Goal: Task Accomplishment & Management: Manage account settings

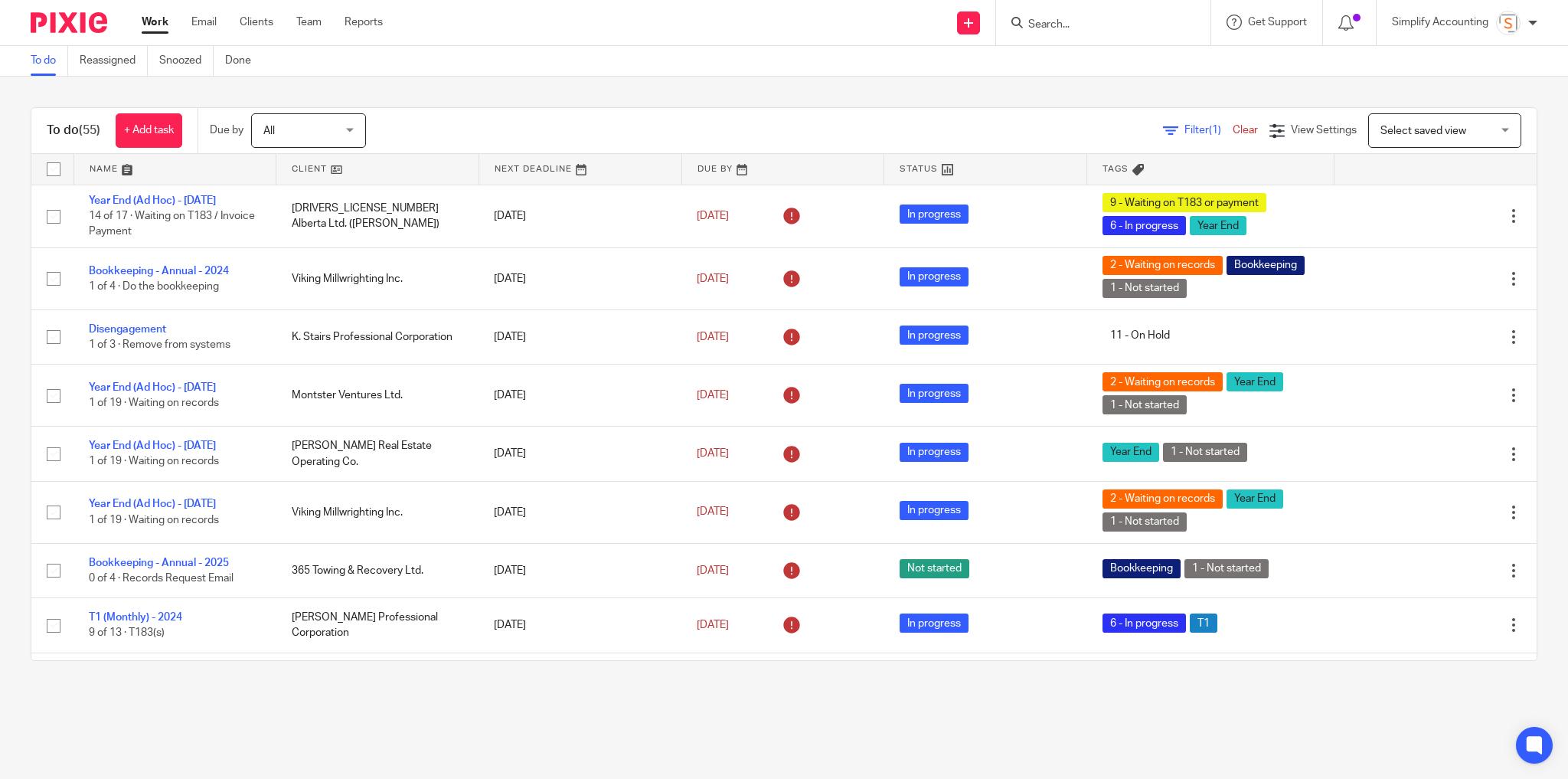
click at [1050, 23] on input "Search" at bounding box center [1095, 25] width 138 height 14
type input "1296713"
click at [1080, 75] on link at bounding box center [1153, 71] width 258 height 47
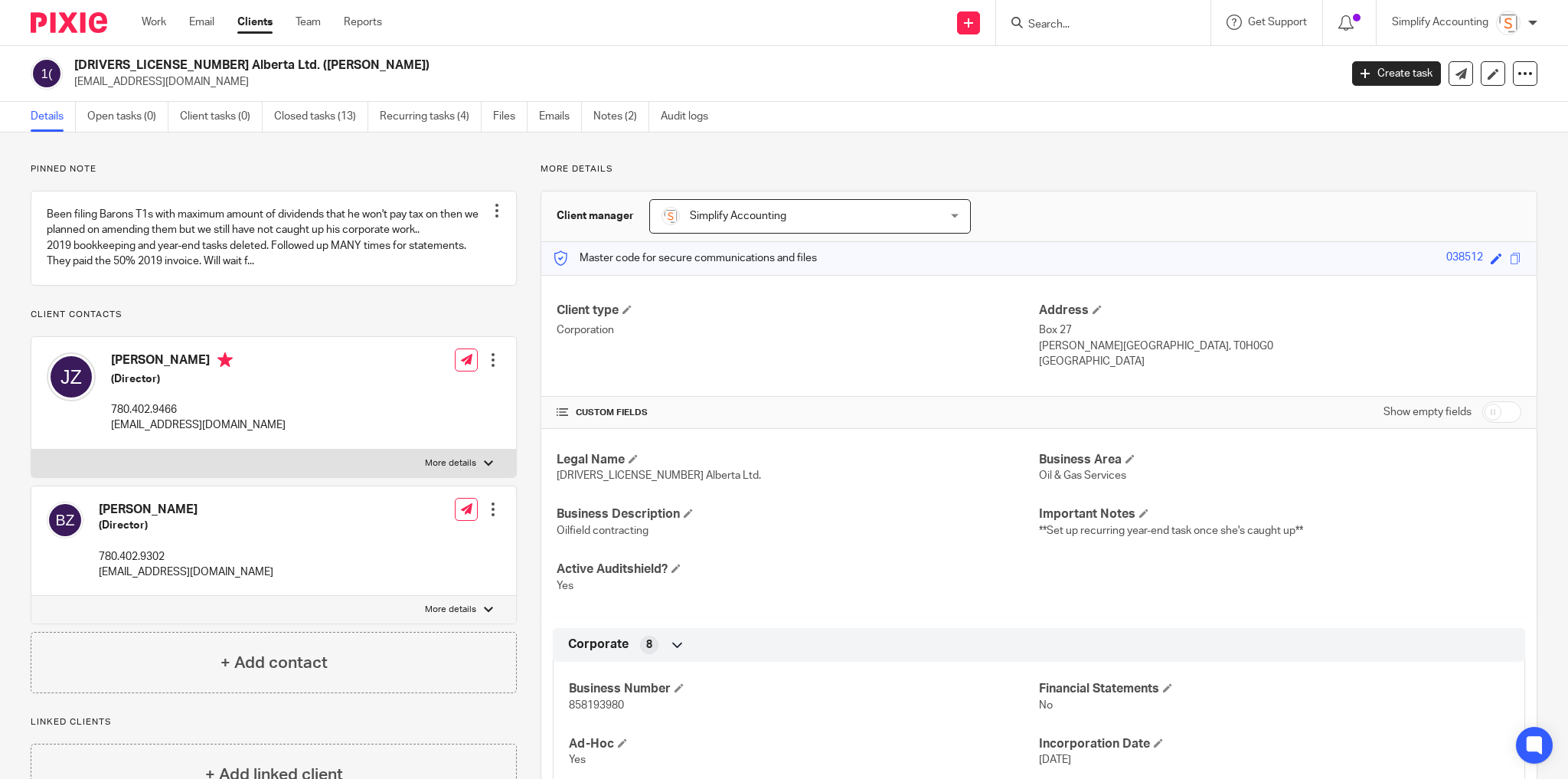
click at [1060, 29] on input "Search" at bounding box center [1095, 25] width 138 height 14
type input "bull pine"
click at [1120, 66] on link at bounding box center [1153, 66] width 258 height 35
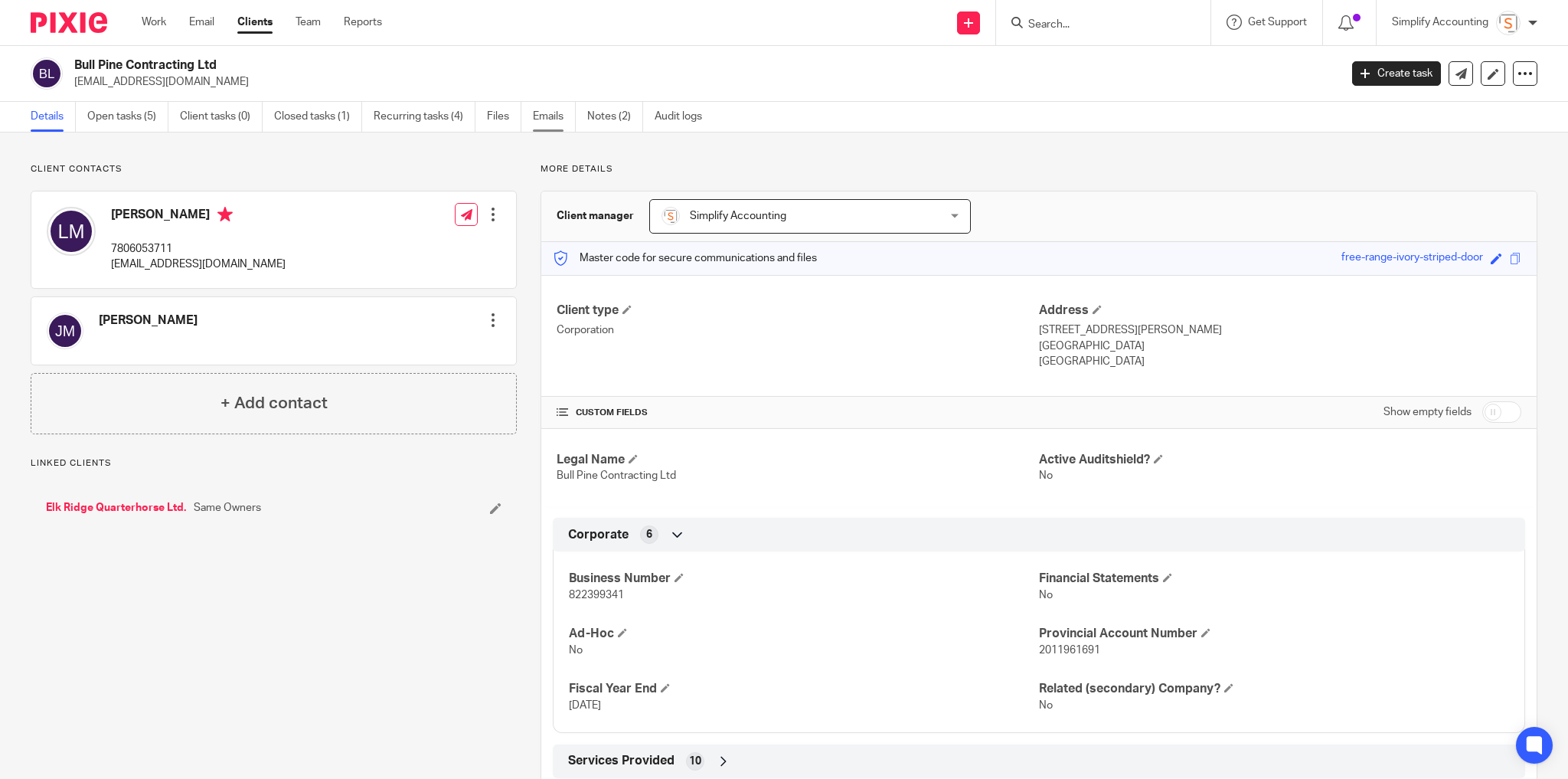
click at [555, 112] on link "Emails" at bounding box center [555, 116] width 42 height 30
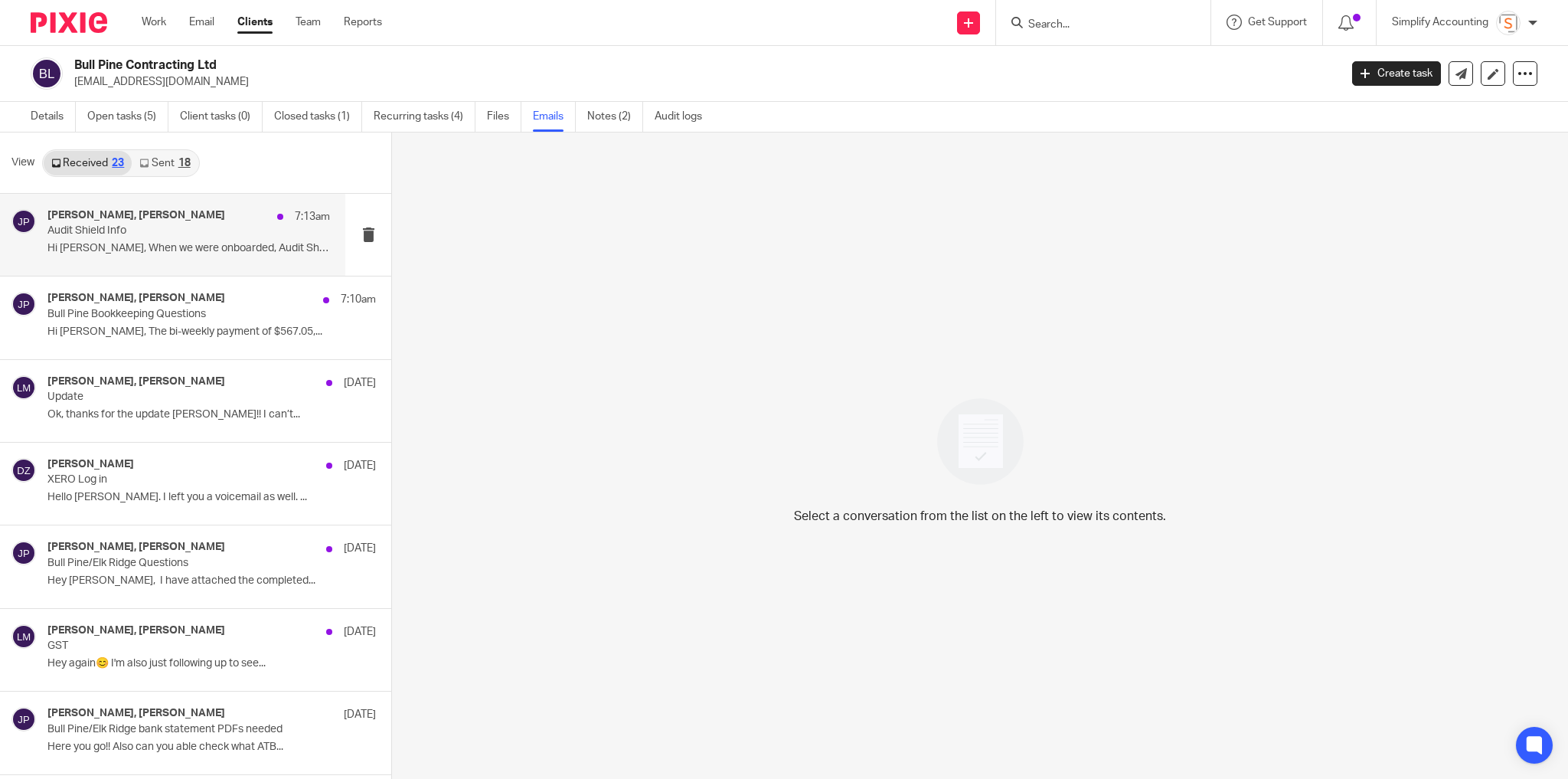
drag, startPoint x: 160, startPoint y: 226, endPoint x: 169, endPoint y: 227, distance: 9.1
click at [160, 226] on p "Audit Shield Info" at bounding box center [160, 231] width 226 height 13
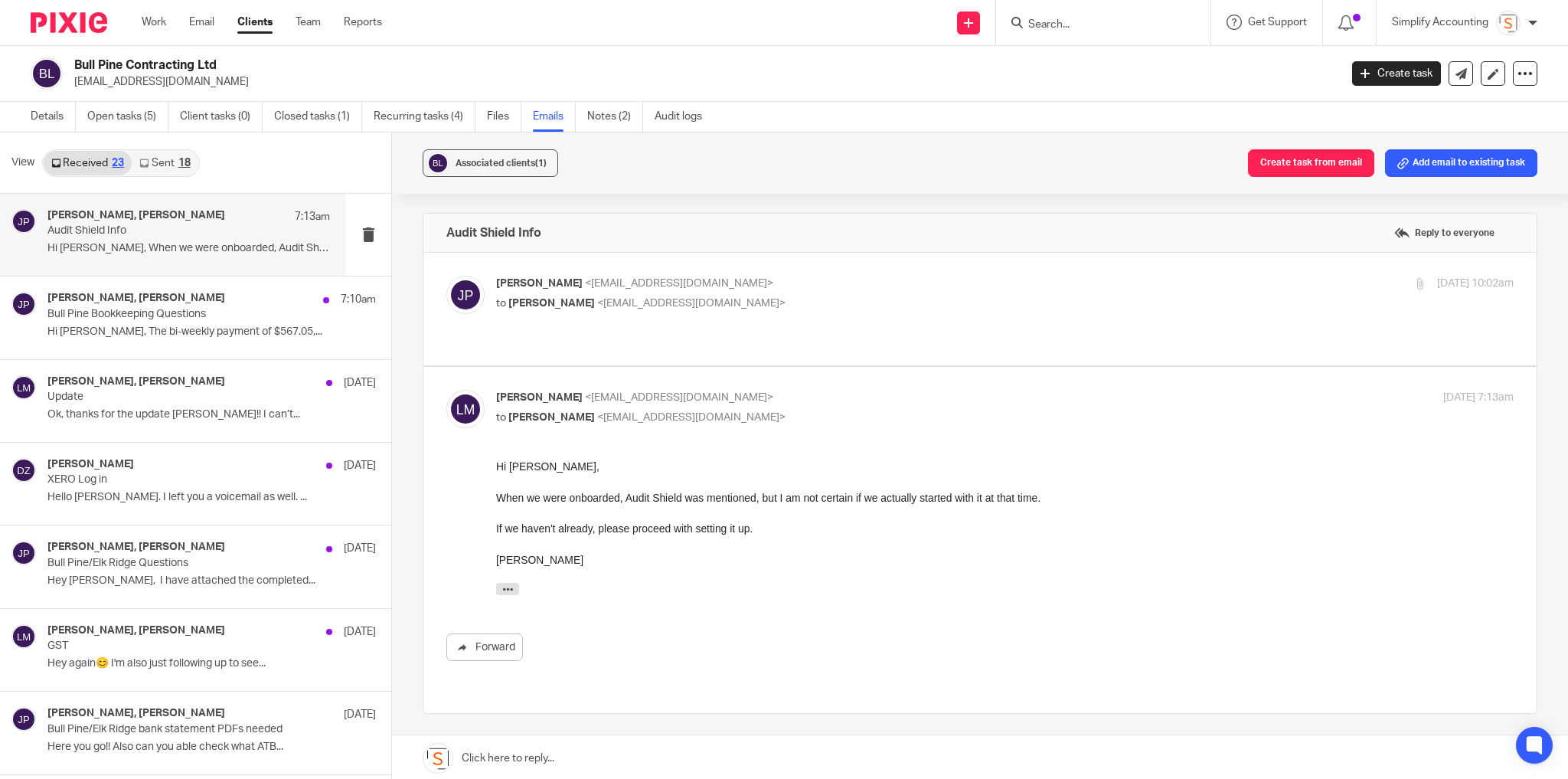
click at [762, 294] on div "Jayde Penner <jayde@simplifyaccounting.ca> to Lori McFadyen <lori231@telus.net>" at bounding box center [835, 294] width 678 height 35
checkbox input "true"
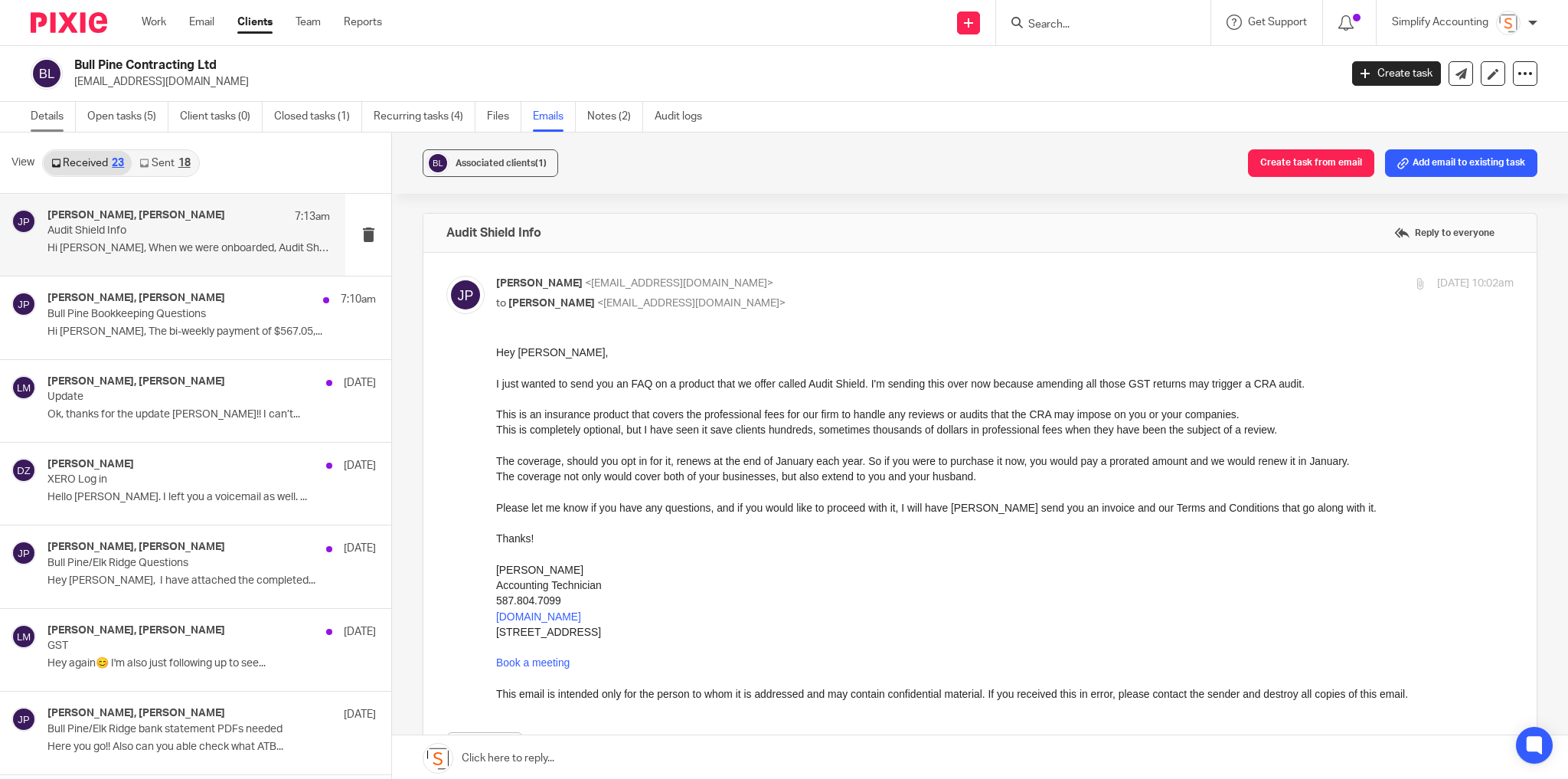
click at [56, 114] on link "Details" at bounding box center [53, 116] width 45 height 30
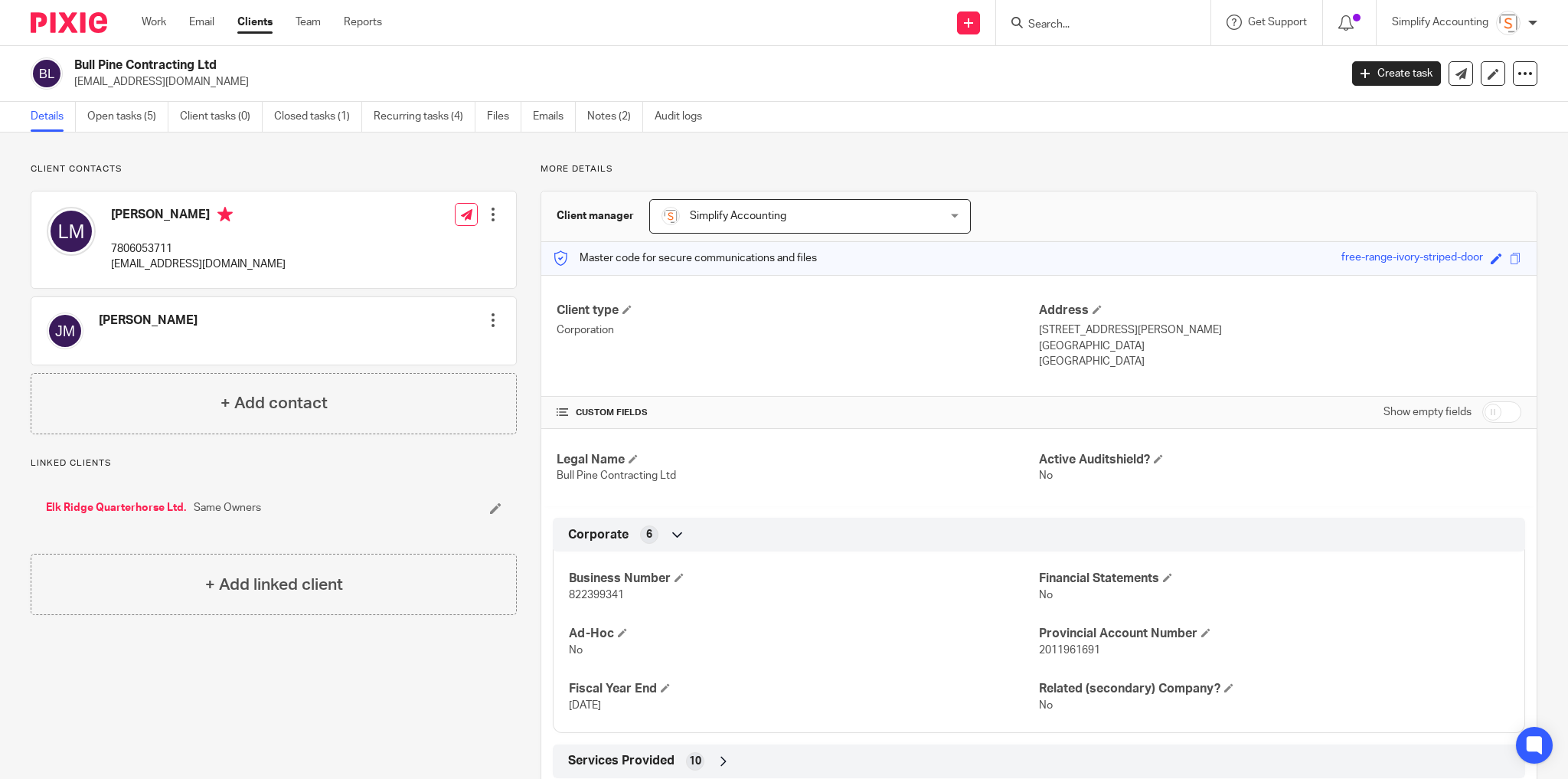
click at [163, 72] on h2 "Bull Pine Contracting Ltd" at bounding box center [576, 65] width 1004 height 16
click at [163, 70] on h2 "Bull Pine Contracting Ltd" at bounding box center [576, 65] width 1004 height 16
click at [164, 66] on h2 "Bull Pine Contracting Ltd" at bounding box center [576, 65] width 1004 height 16
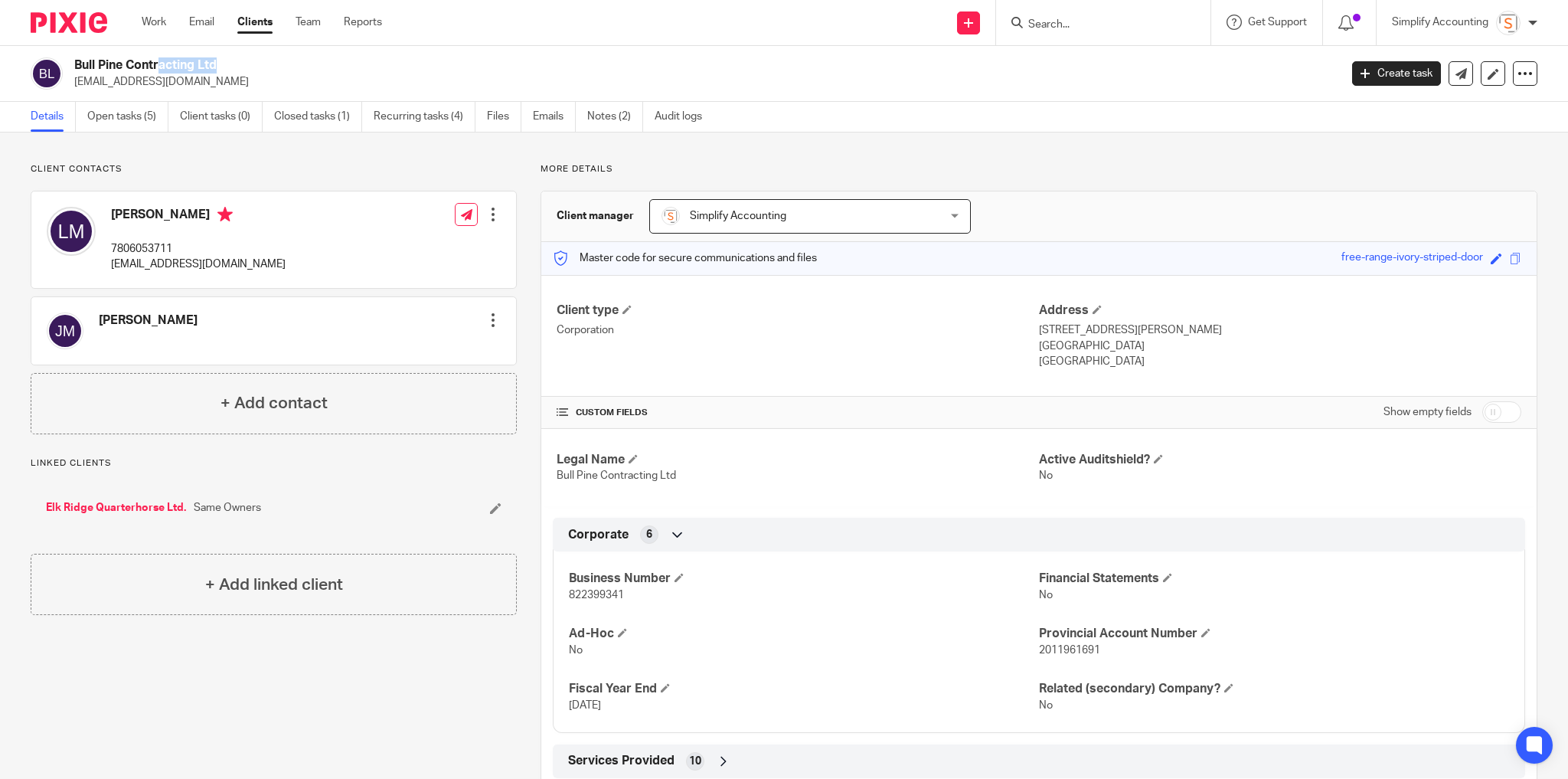
copy div "Bull Pine Contracting Ltd"
click at [1119, 330] on p "11002 Swann Dr, Box 743" at bounding box center [1280, 330] width 483 height 16
click at [1092, 329] on p "11002 Swann Dr, Box 743" at bounding box center [1280, 330] width 483 height 16
click at [1107, 327] on p "11002 Swann Dr, Box 743" at bounding box center [1280, 330] width 483 height 16
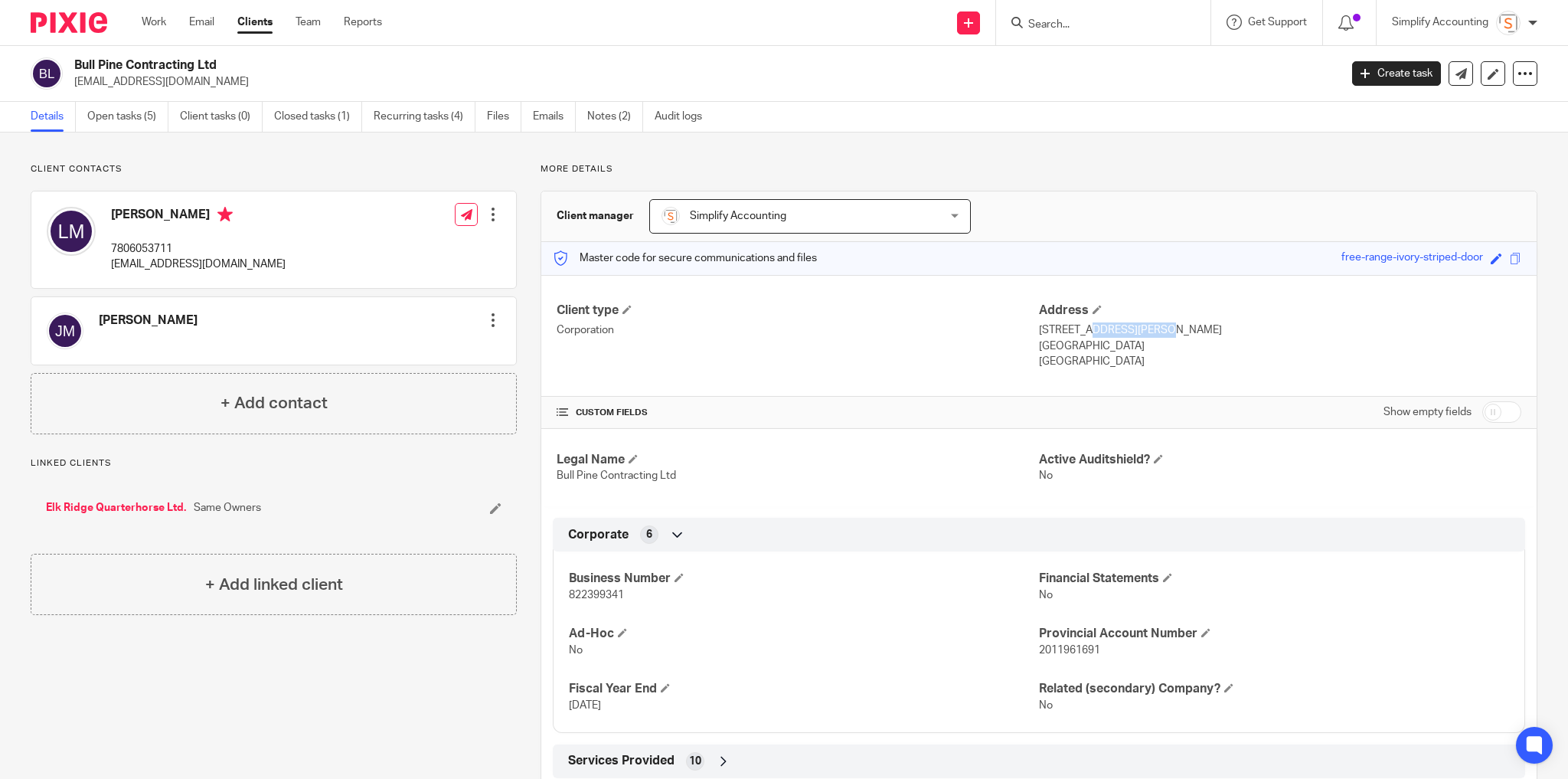
drag, startPoint x: 1110, startPoint y: 328, endPoint x: 1034, endPoint y: 325, distance: 76.1
click at [1039, 325] on p "11002 Swann Dr, Box 743" at bounding box center [1280, 330] width 483 height 16
copy p "11002 Swann D"
click at [492, 214] on div at bounding box center [493, 214] width 16 height 16
click at [399, 245] on link "Edit contact" at bounding box center [422, 247] width 146 height 22
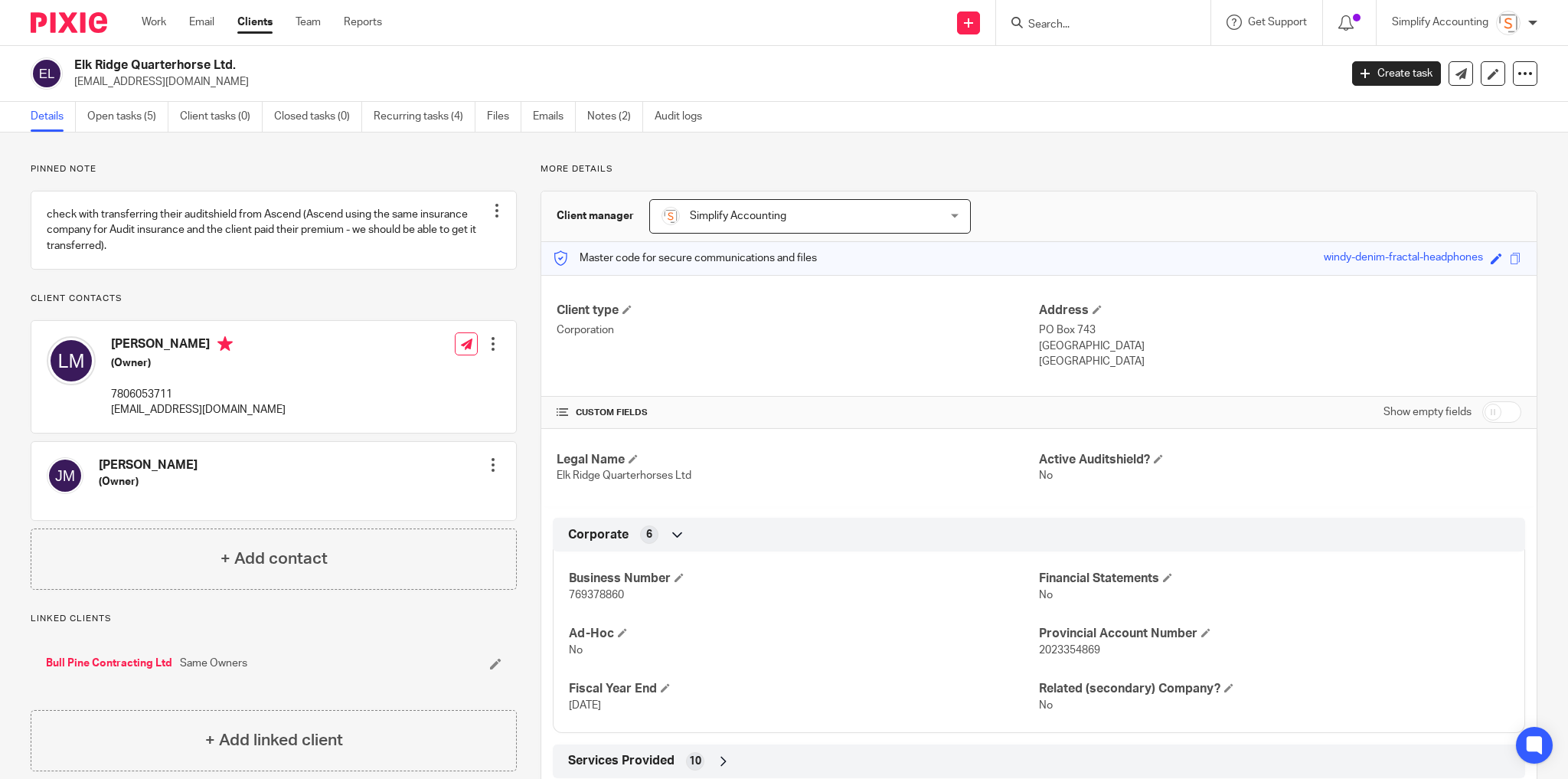
click at [170, 64] on h2 "Elk Ridge Quarterhorse Ltd." at bounding box center [576, 65] width 1004 height 16
copy div "Elk Ridge Quarterhorse Ltd."
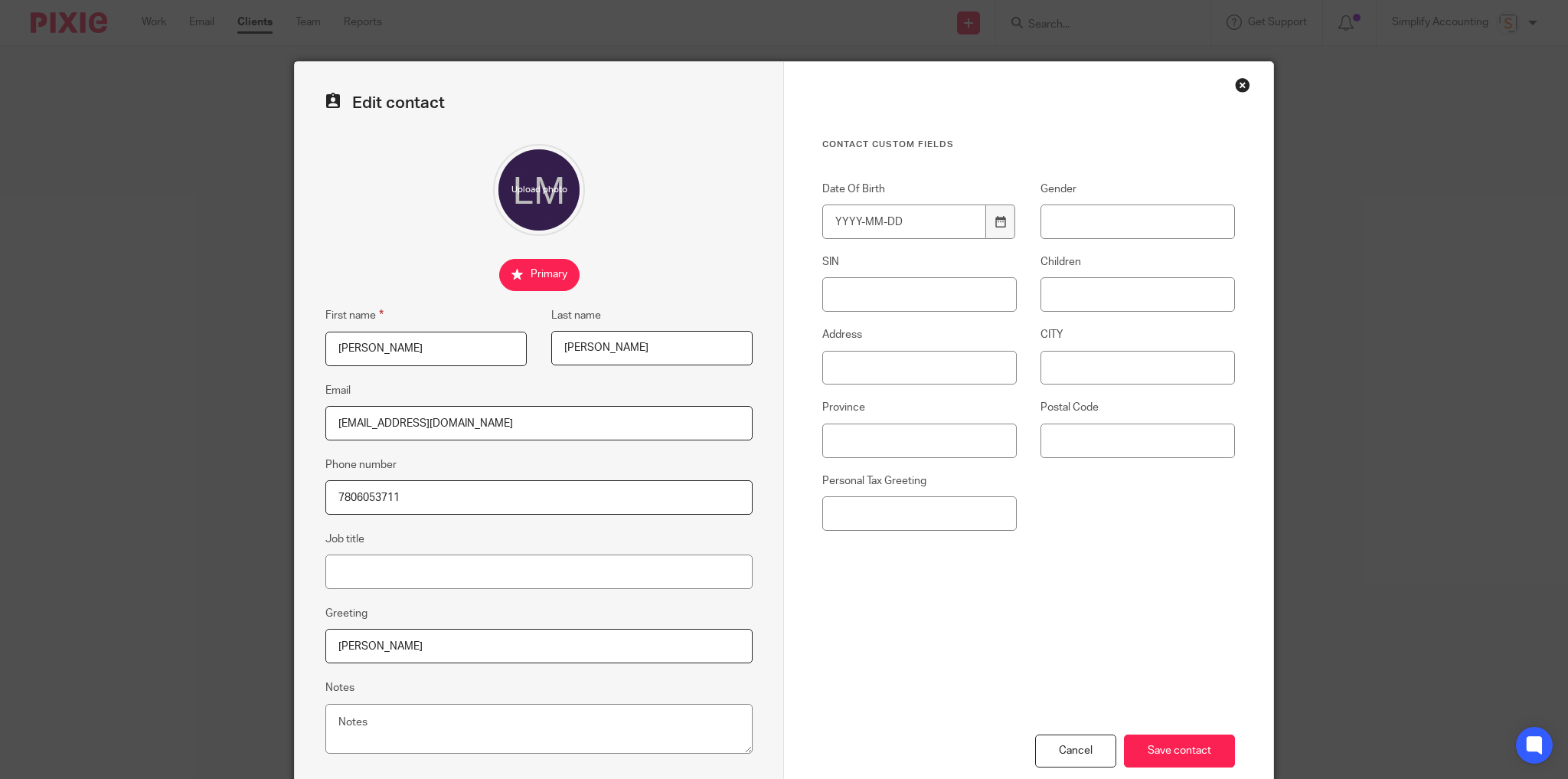
click at [353, 501] on input "7806053711" at bounding box center [539, 497] width 427 height 34
click at [374, 497] on input "780.6053711" at bounding box center [539, 497] width 427 height 34
type input "780.605.3711"
click at [1171, 760] on input "Save contact" at bounding box center [1179, 751] width 111 height 33
click at [1191, 763] on input "Save contact" at bounding box center [1179, 751] width 111 height 33
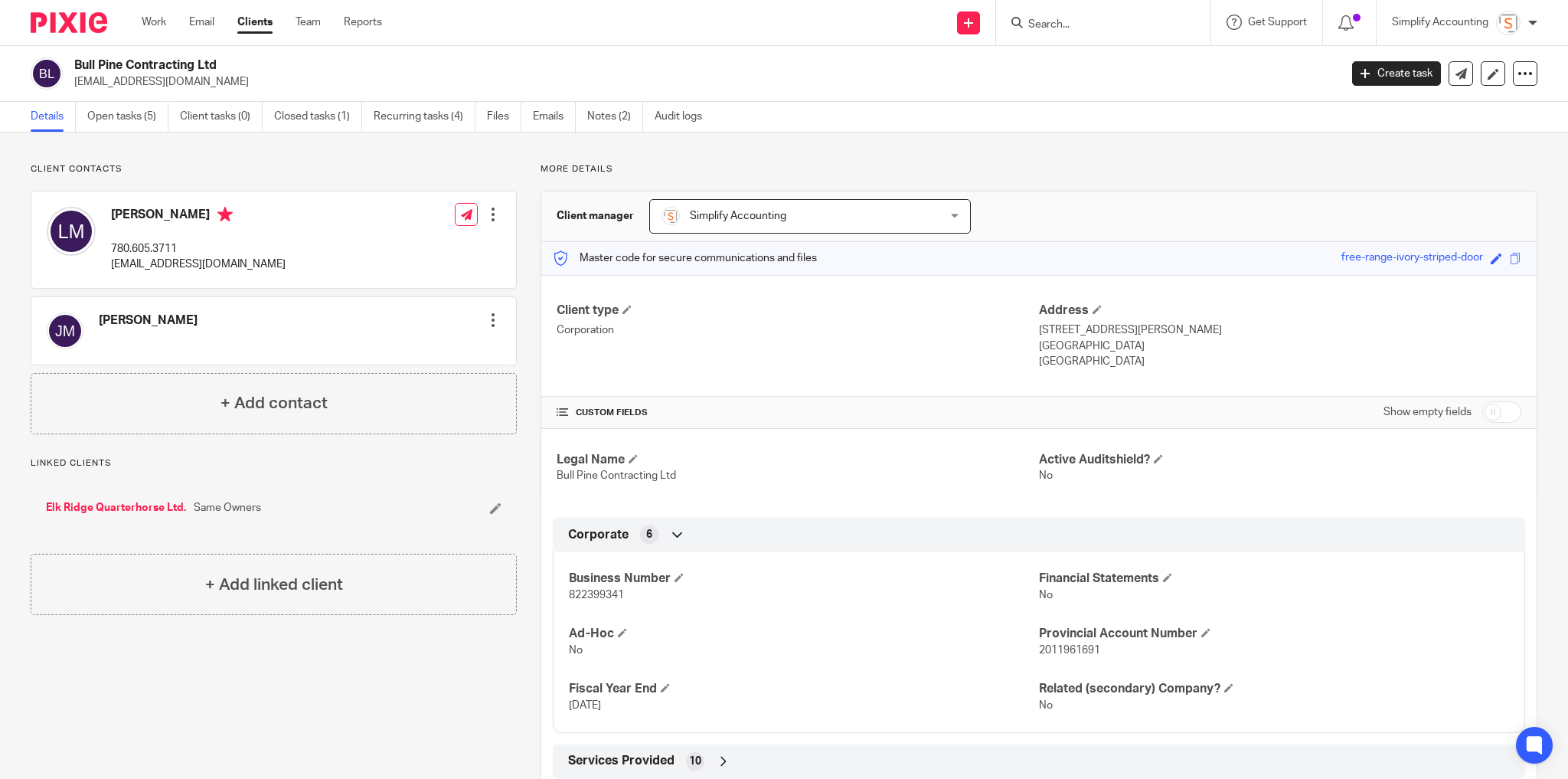
click at [158, 261] on p "[EMAIL_ADDRESS][DOMAIN_NAME]" at bounding box center [197, 264] width 174 height 16
copy div "[EMAIL_ADDRESS][DOMAIN_NAME]"
click at [1083, 22] on input "Search" at bounding box center [1095, 25] width 138 height 14
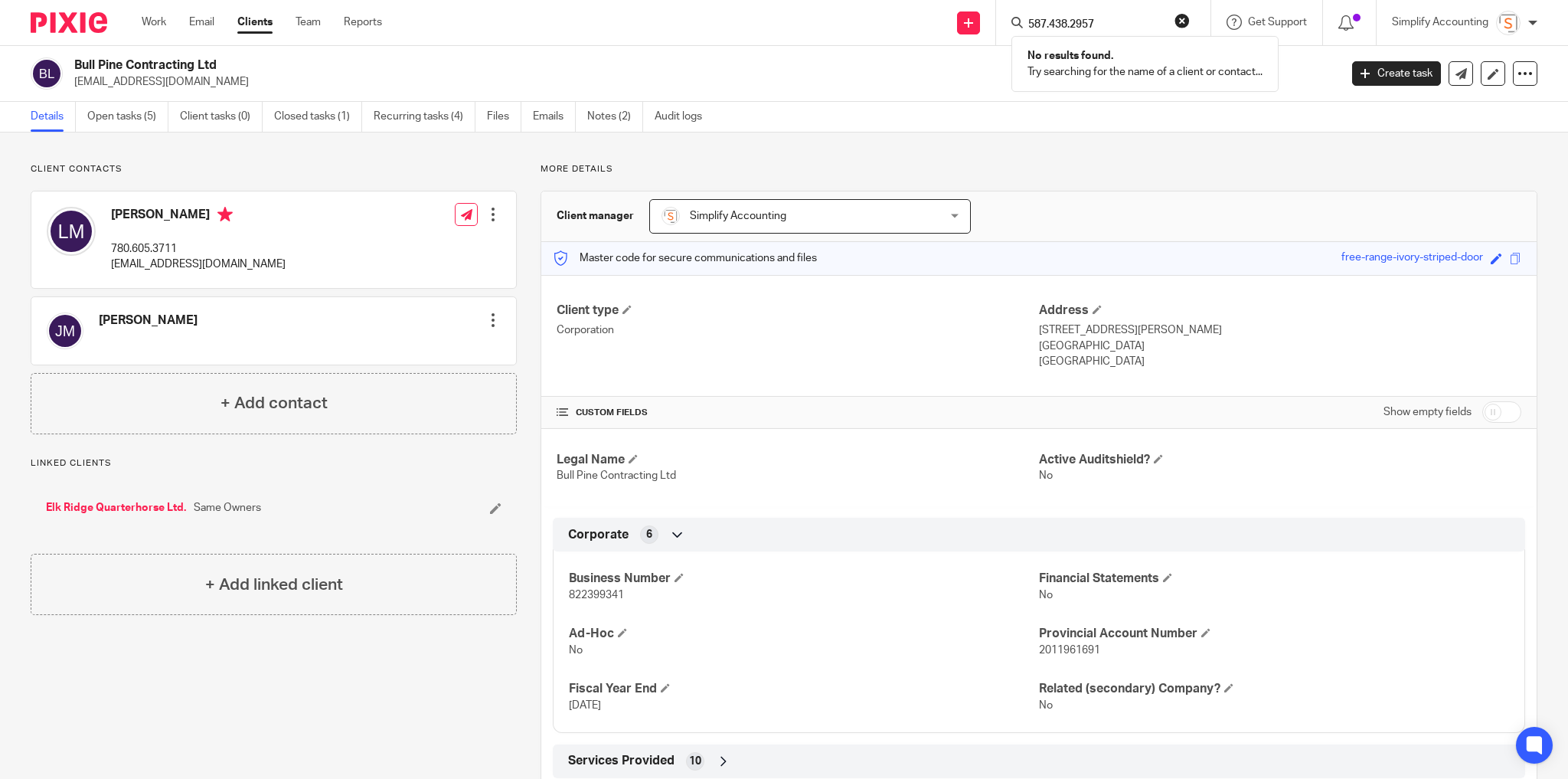
type input "587.438.2957"
click at [1186, 22] on button "reset" at bounding box center [1182, 20] width 16 height 16
click at [1113, 22] on input "Search" at bounding box center [1095, 25] width 138 height 14
type input "garner"
click at [1191, 23] on div "garner No results found. Try searching for the name of a client or contact..." at bounding box center [1104, 22] width 214 height 45
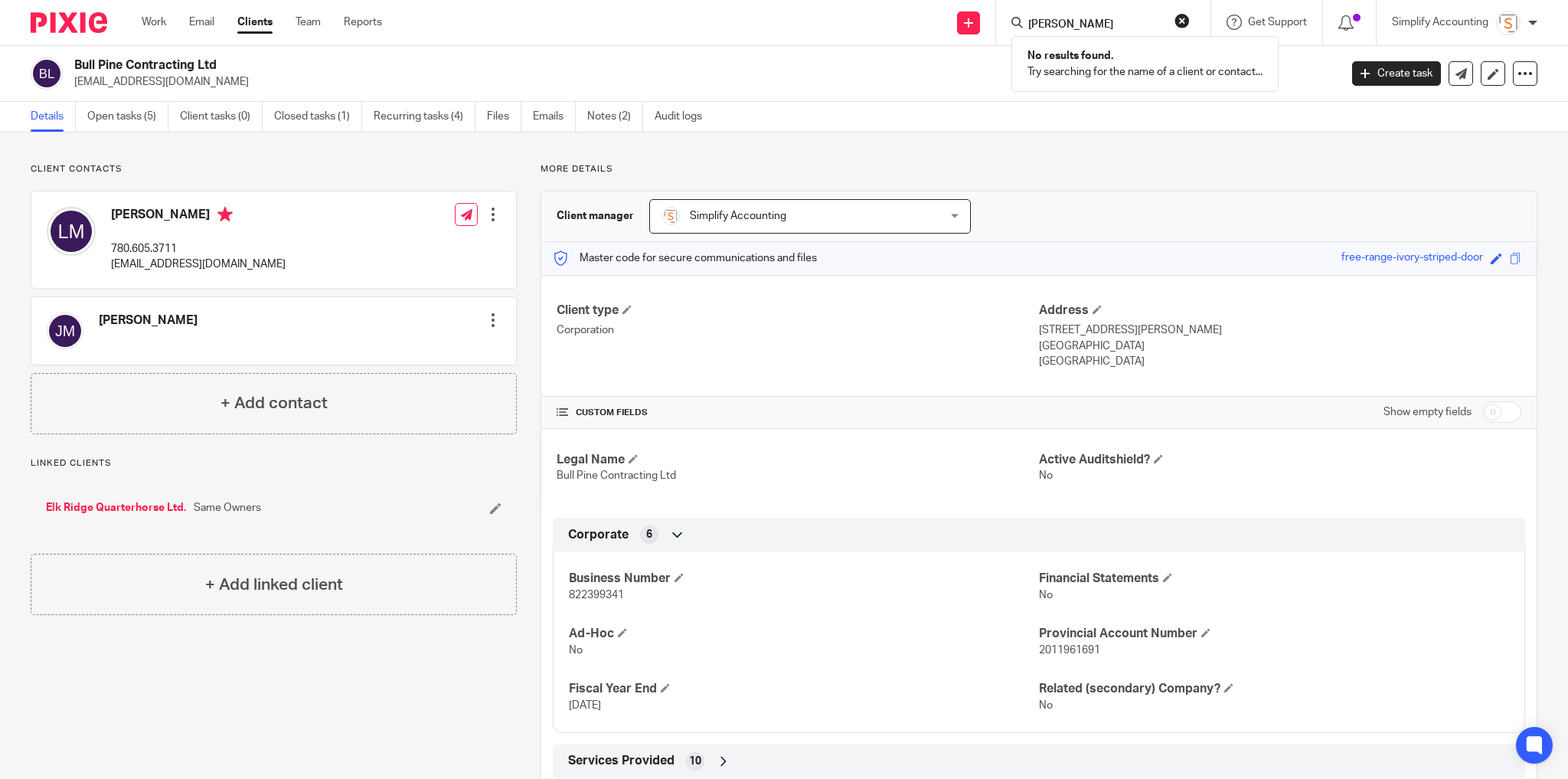
click at [1178, 19] on button "reset" at bounding box center [1182, 20] width 16 height 16
click at [160, 18] on link "Work" at bounding box center [154, 22] width 25 height 16
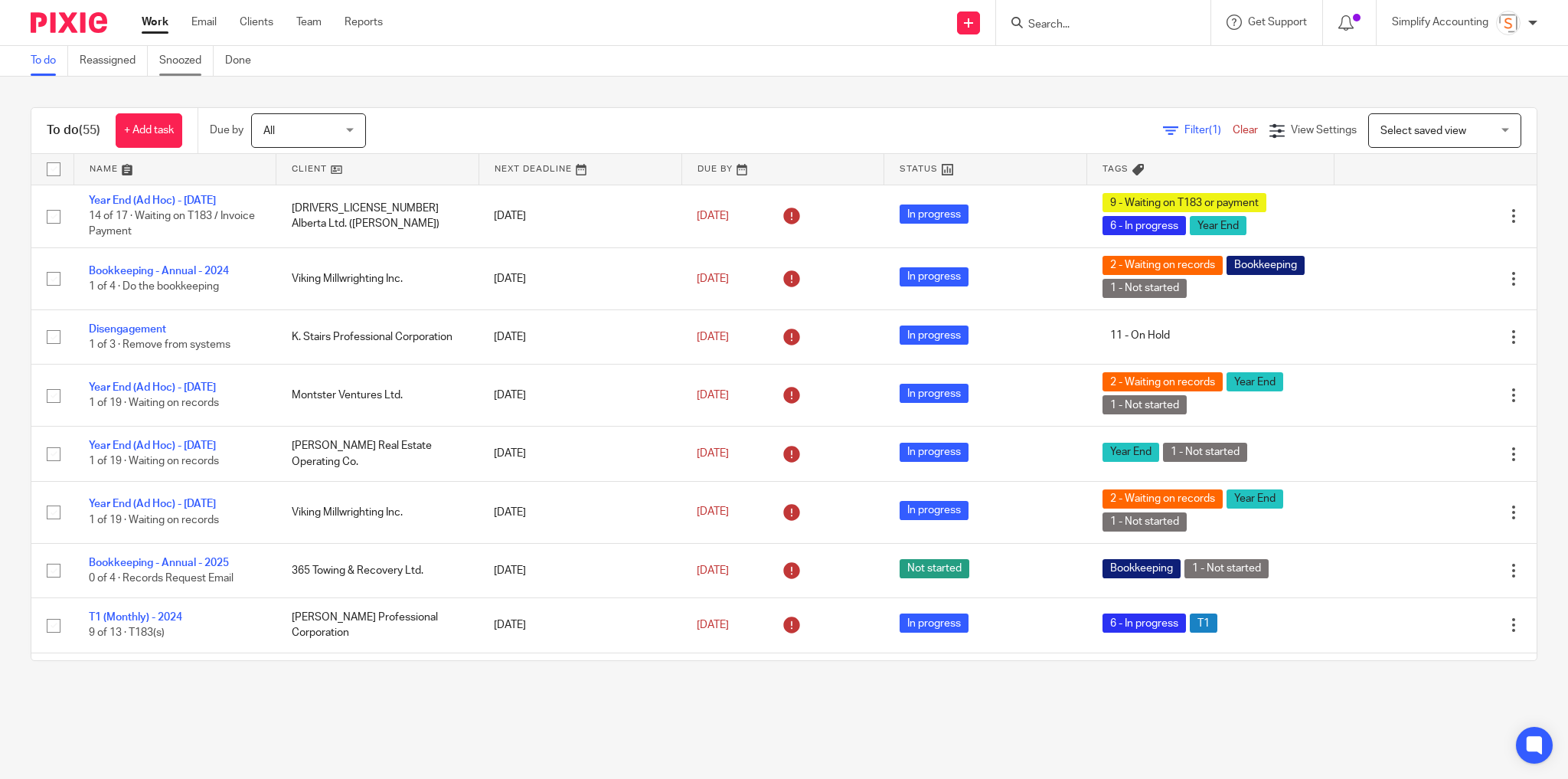
drag, startPoint x: 175, startPoint y: 92, endPoint x: 191, endPoint y: 61, distance: 34.9
click at [175, 92] on div "To do (55) + Add task Due by All All Today Tomorrow This week Next week This mo…" at bounding box center [784, 384] width 1568 height 615
click at [309, 23] on link "Team" at bounding box center [308, 22] width 25 height 16
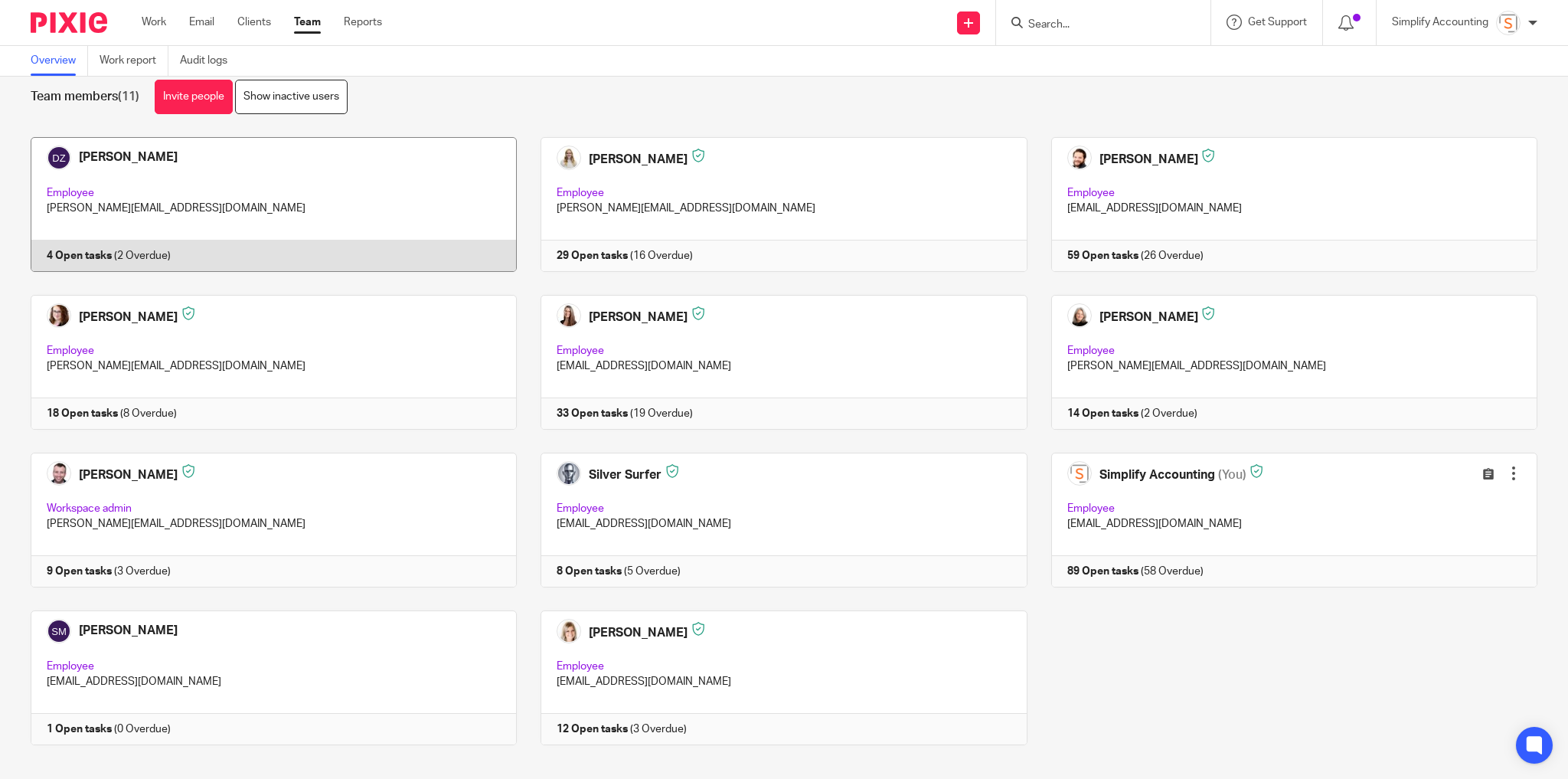
scroll to position [42, 0]
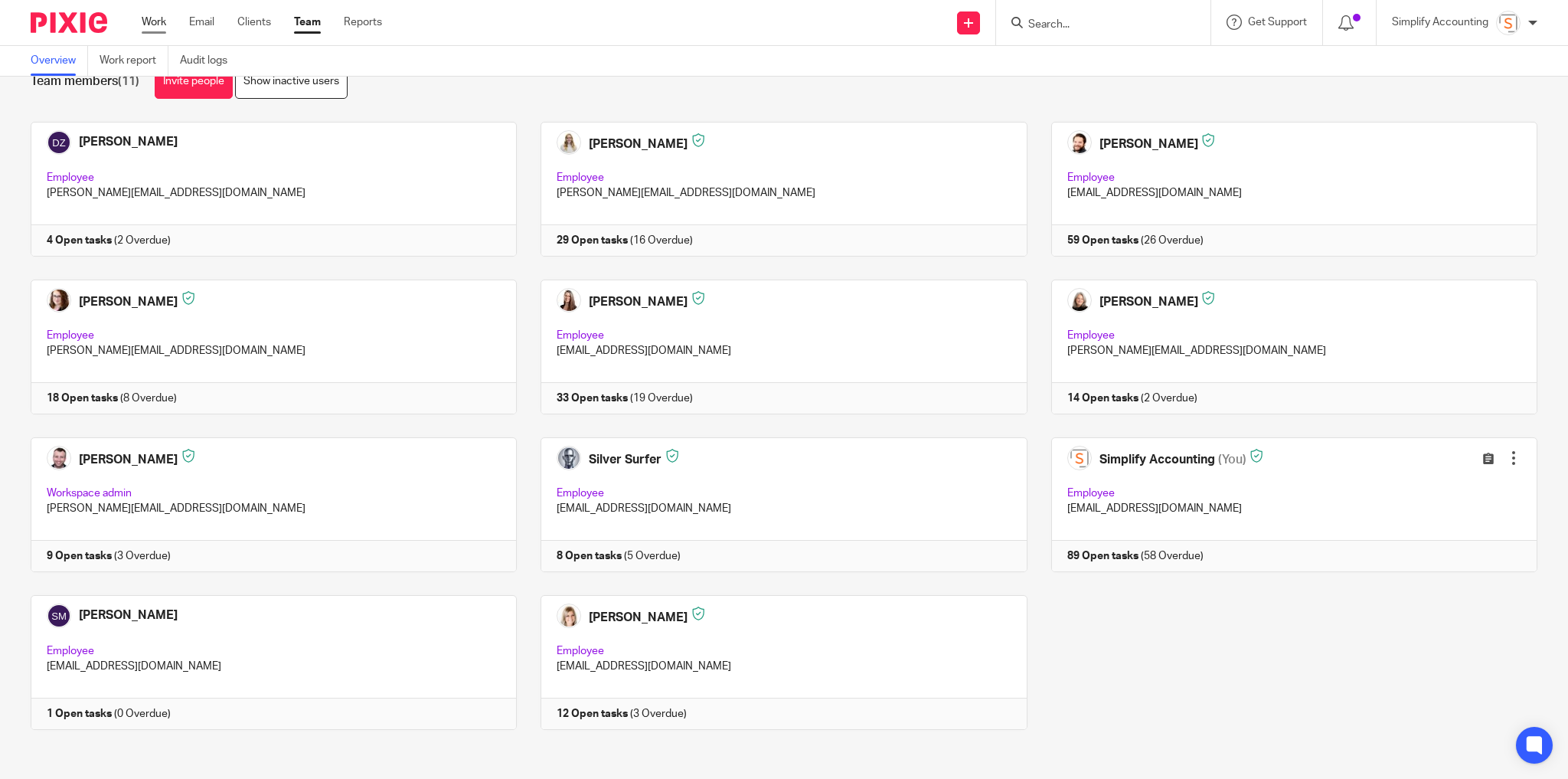
click at [155, 20] on link "Work" at bounding box center [154, 22] width 25 height 16
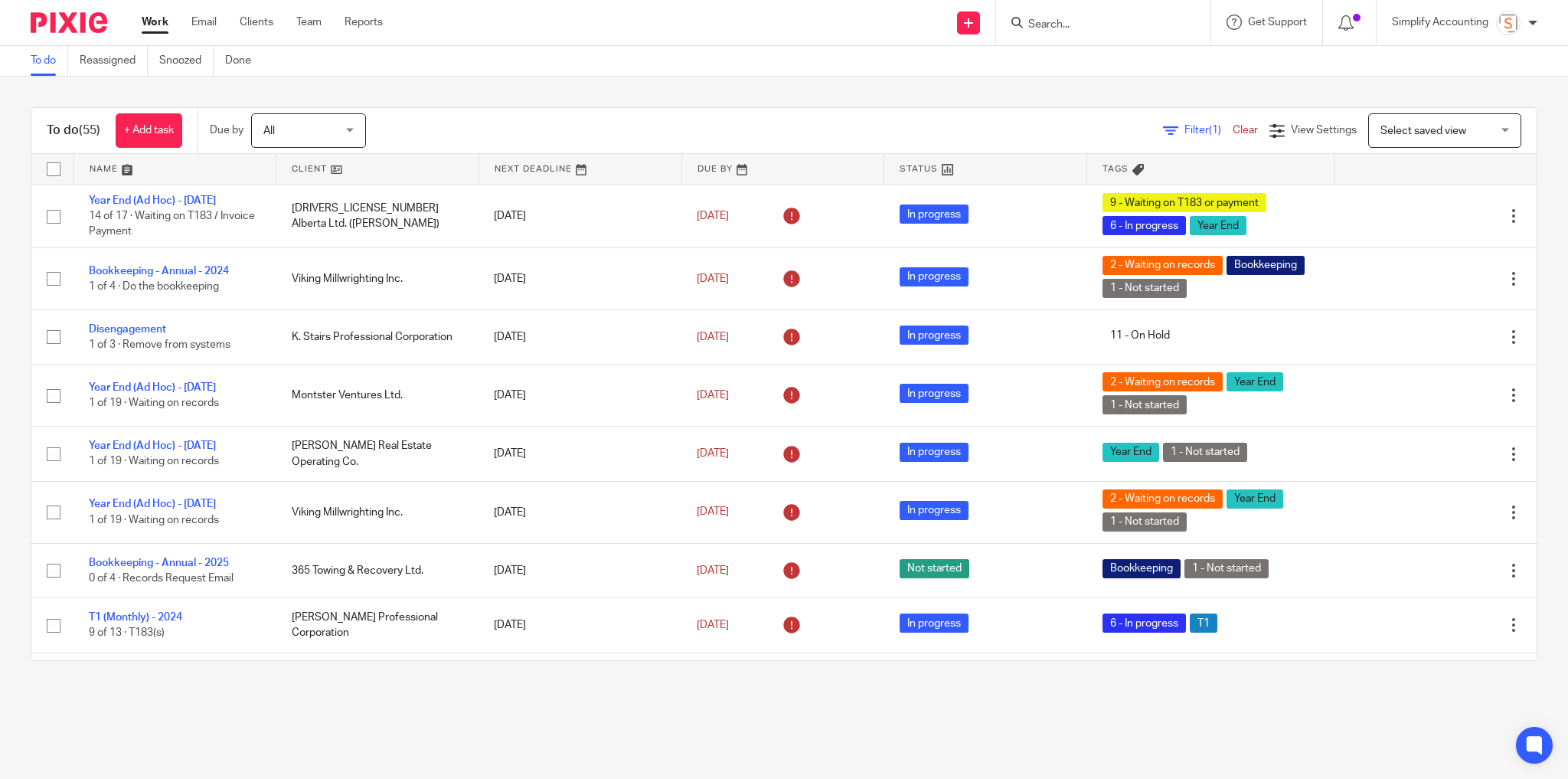
click at [1060, 19] on input "Search" at bounding box center [1095, 25] width 138 height 14
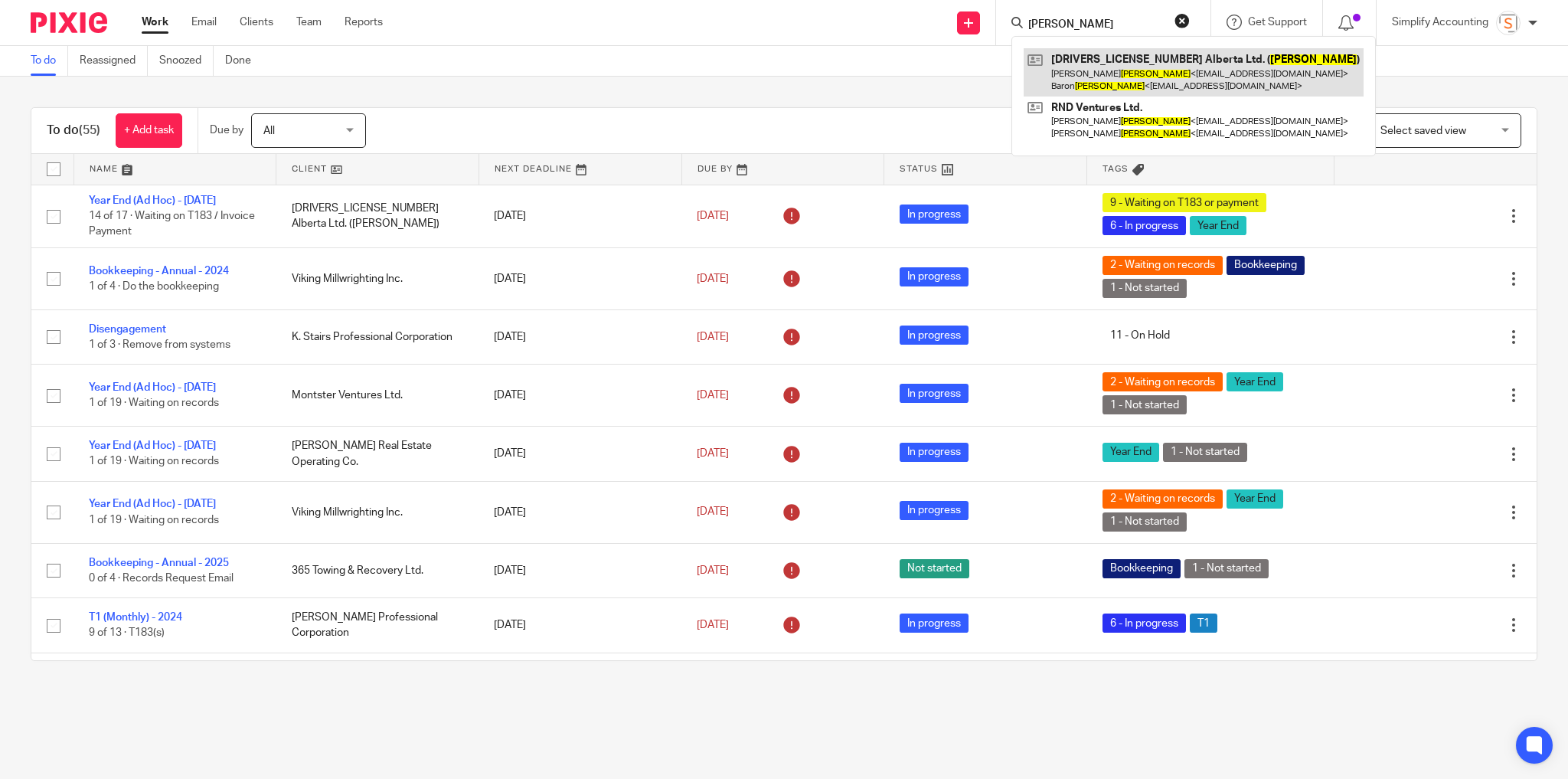
type input "zenner"
click at [1087, 56] on link at bounding box center [1193, 71] width 340 height 47
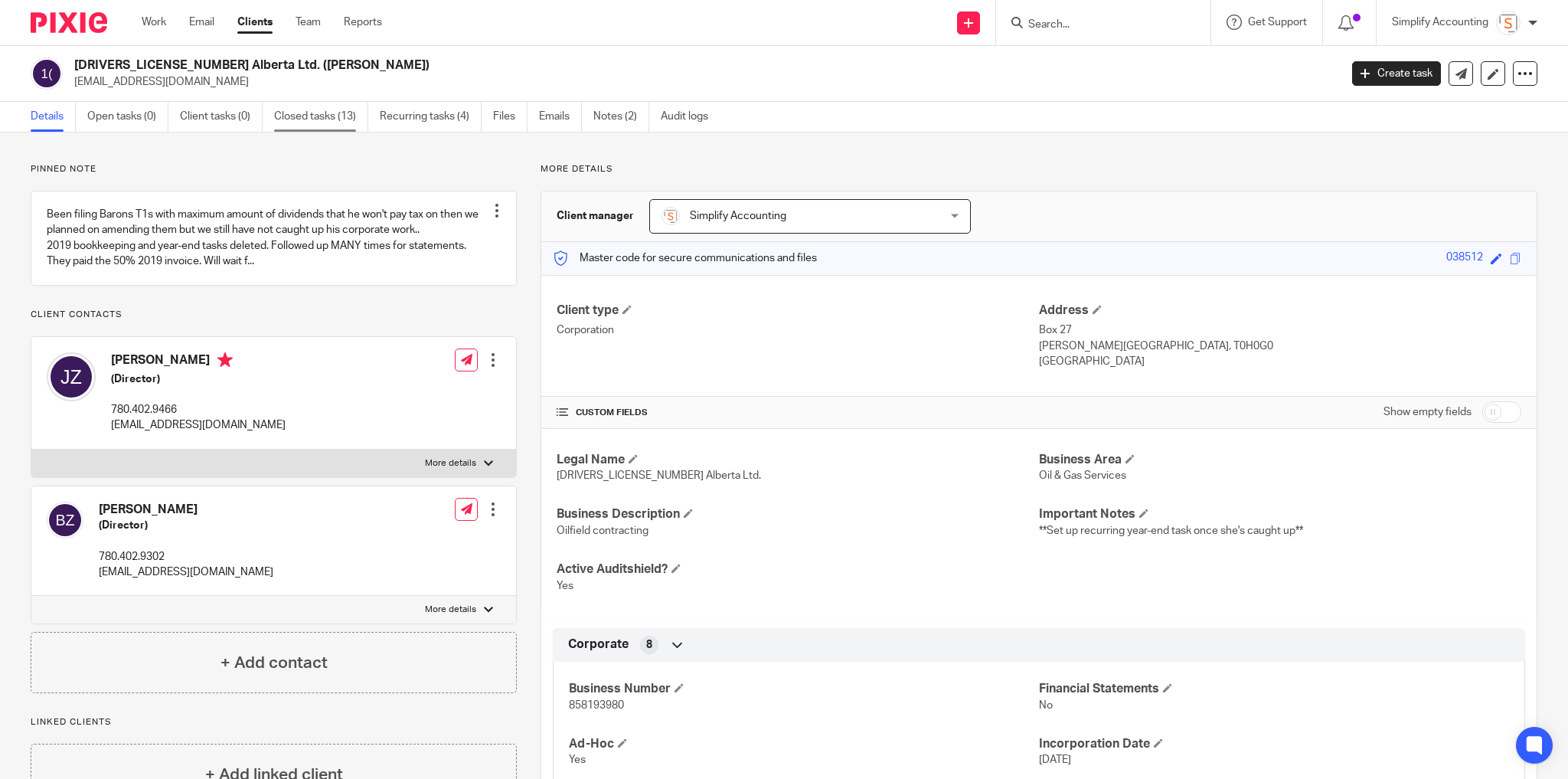
click at [298, 115] on link "Closed tasks (13)" at bounding box center [321, 116] width 94 height 30
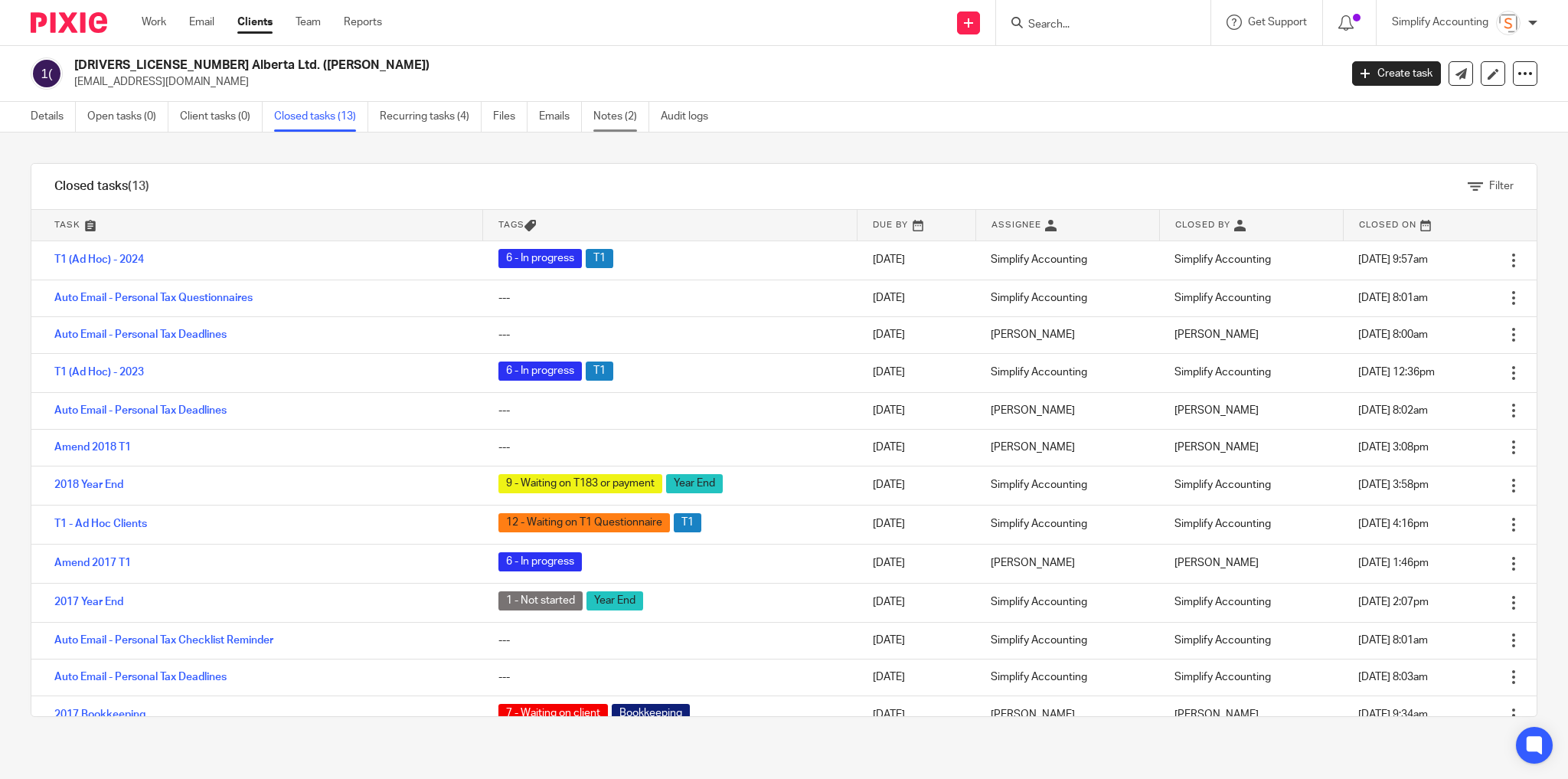
click at [625, 110] on link "Notes (2)" at bounding box center [621, 116] width 56 height 30
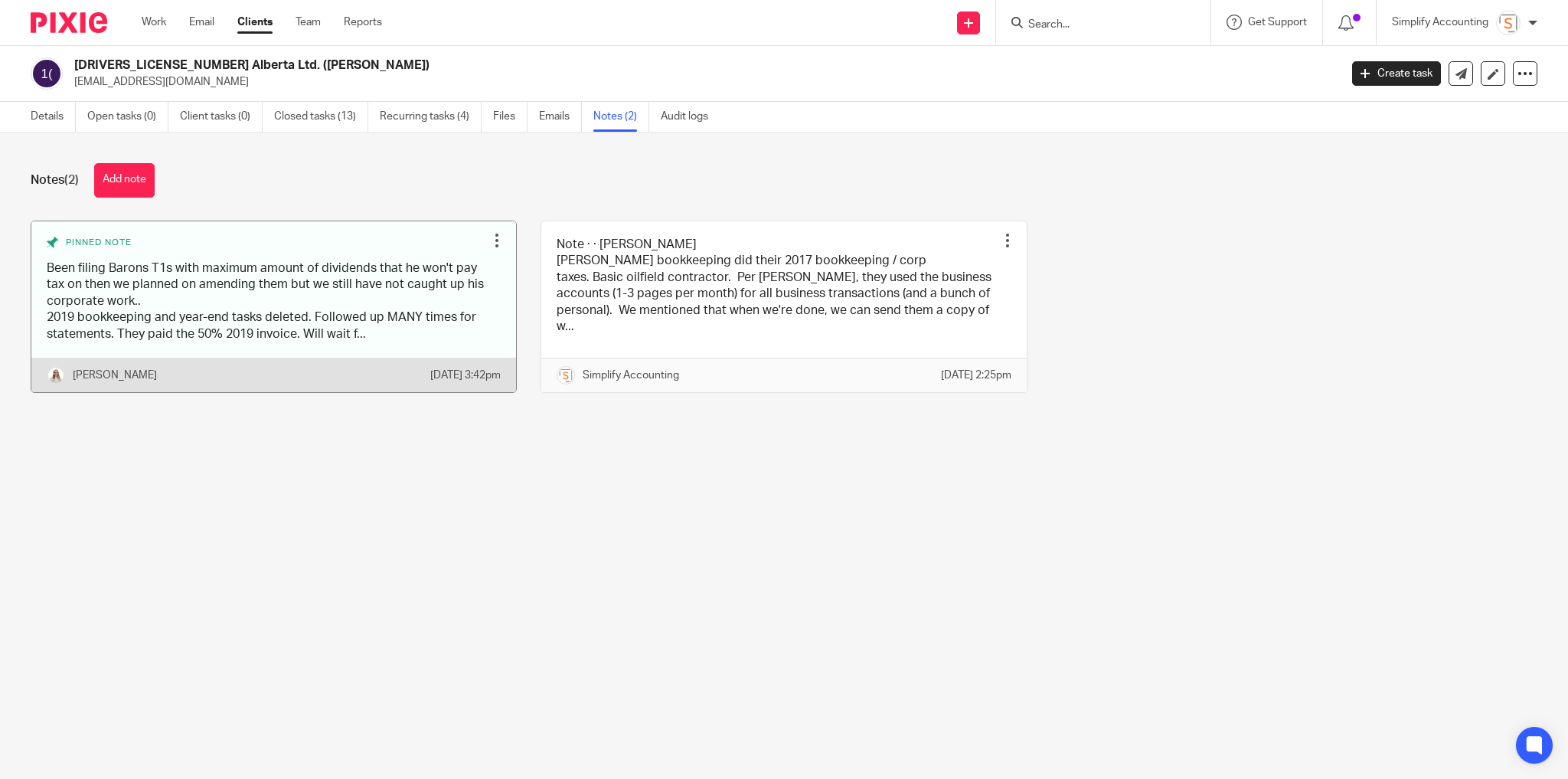
click at [230, 322] on link at bounding box center [273, 306] width 485 height 171
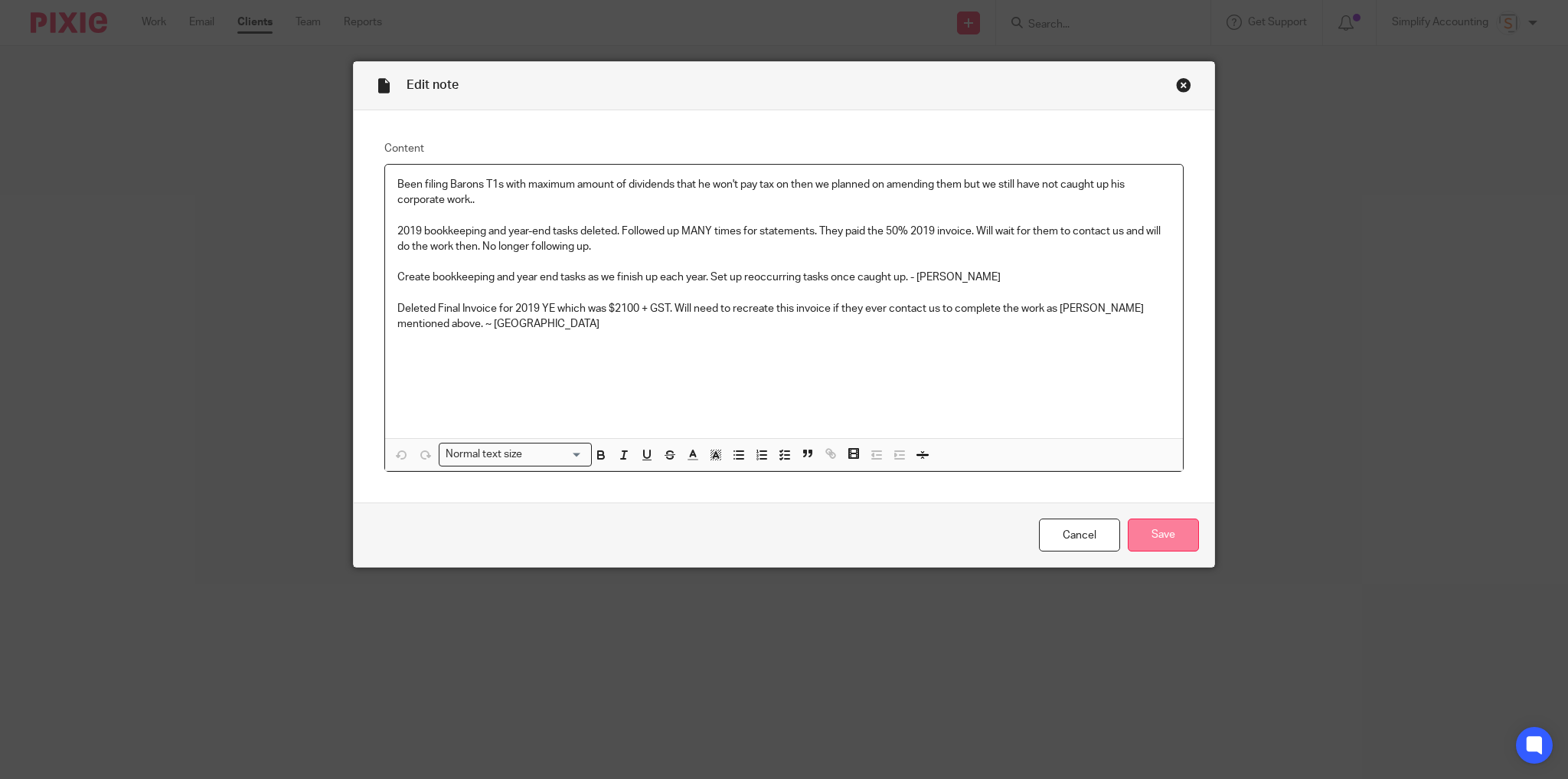
click at [1181, 530] on input "Save" at bounding box center [1163, 535] width 71 height 33
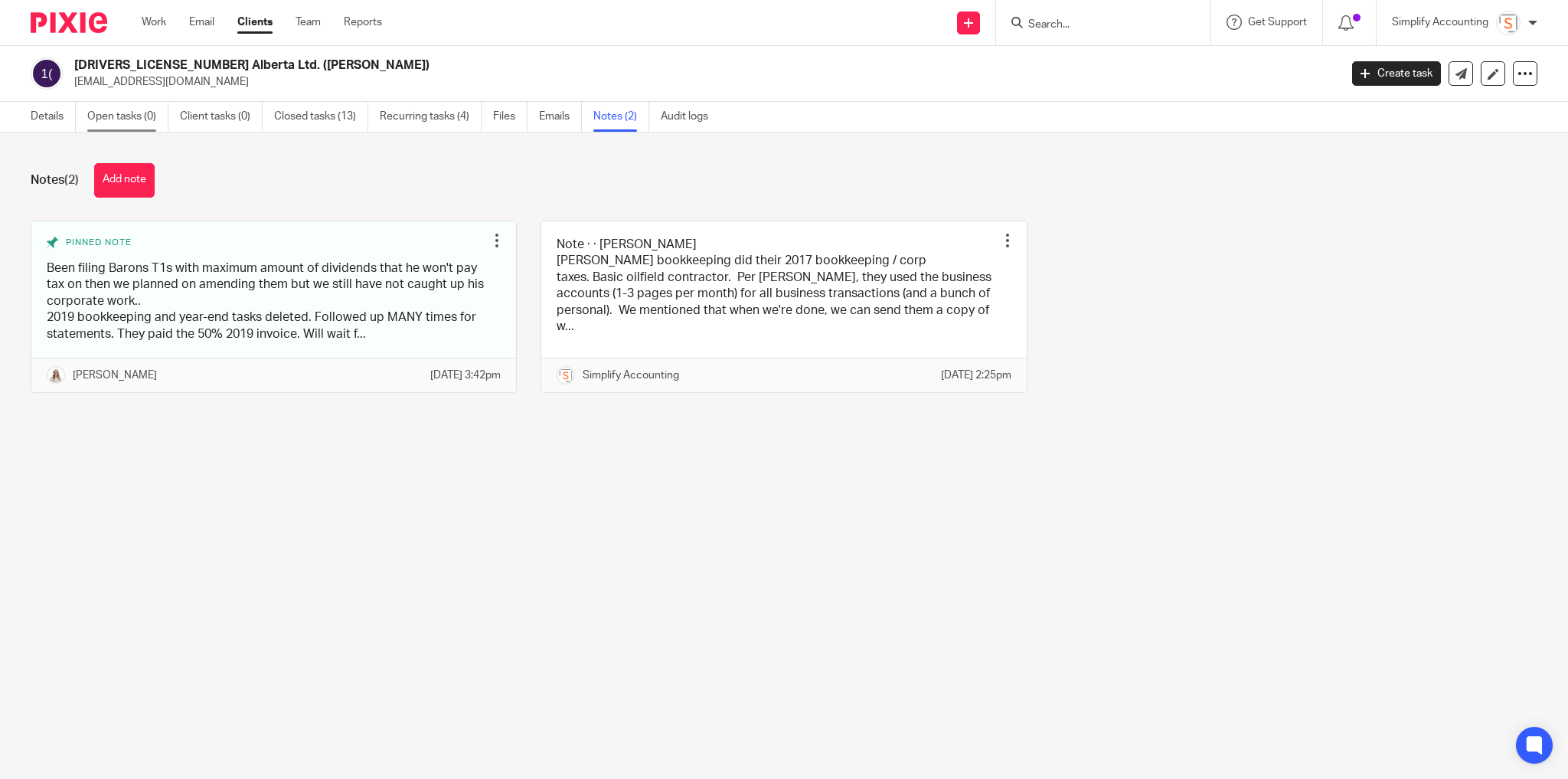
click at [138, 117] on link "Open tasks (0)" at bounding box center [128, 116] width 81 height 30
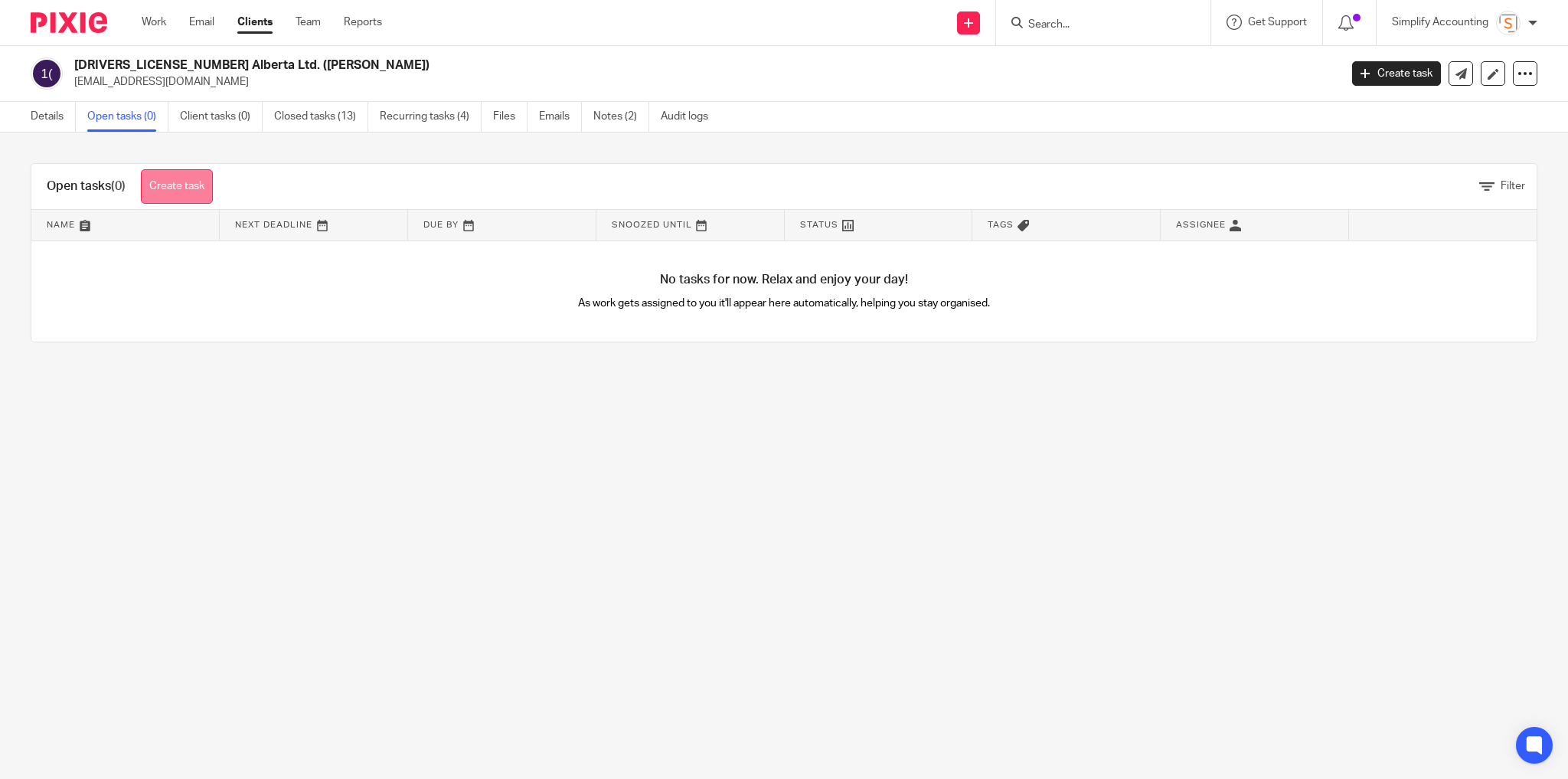
click at [188, 191] on link "Create task" at bounding box center [177, 186] width 72 height 34
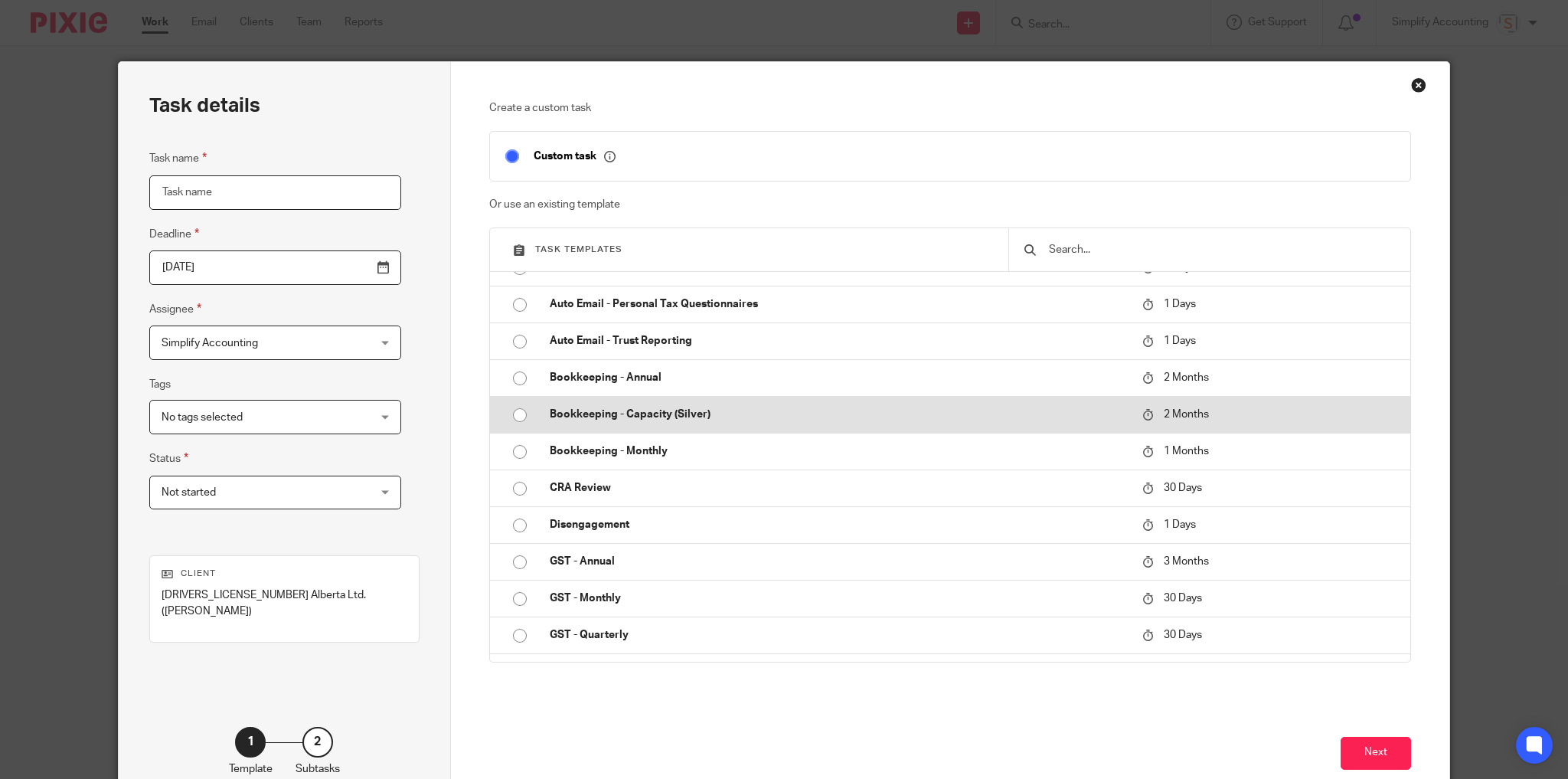
scroll to position [246, 0]
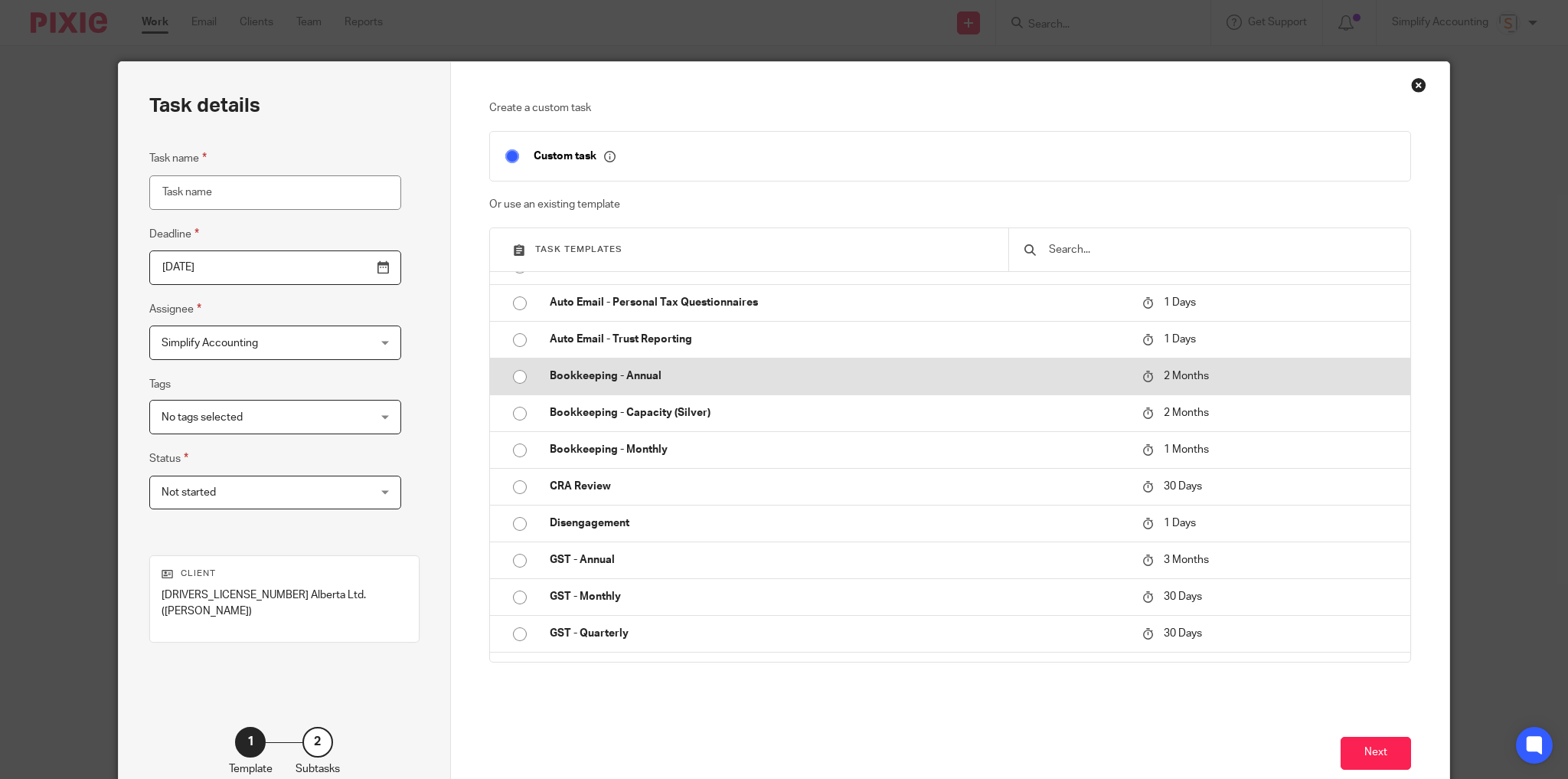
click at [513, 374] on input "radio" at bounding box center [521, 378] width 30 height 30
type input "2025-11-22"
type input "Bookkeeping - Annual - 2025"
checkbox input "false"
radio input "false"
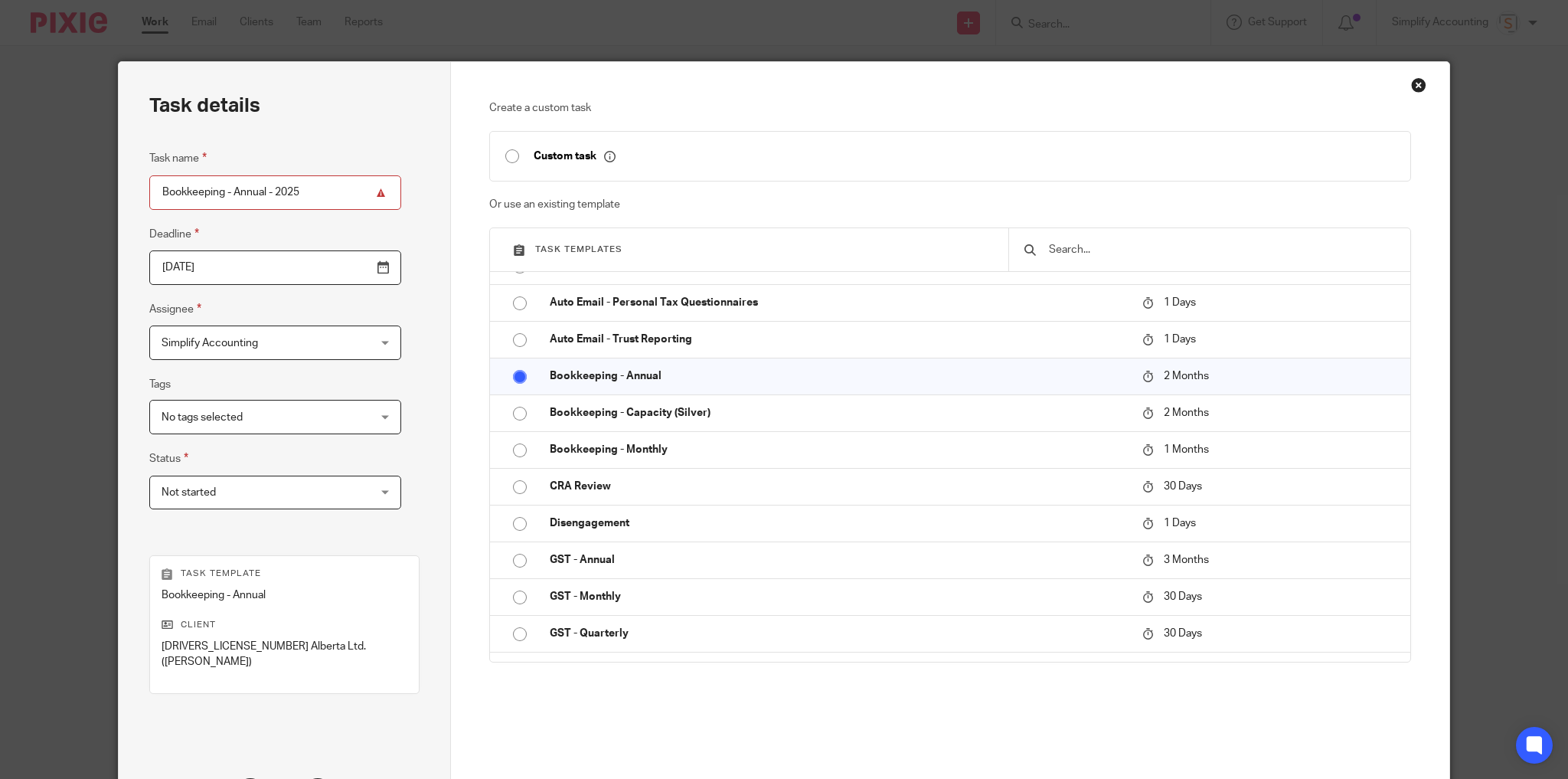
click at [285, 191] on input "Bookkeeping - Annual - 2025" at bounding box center [275, 192] width 252 height 34
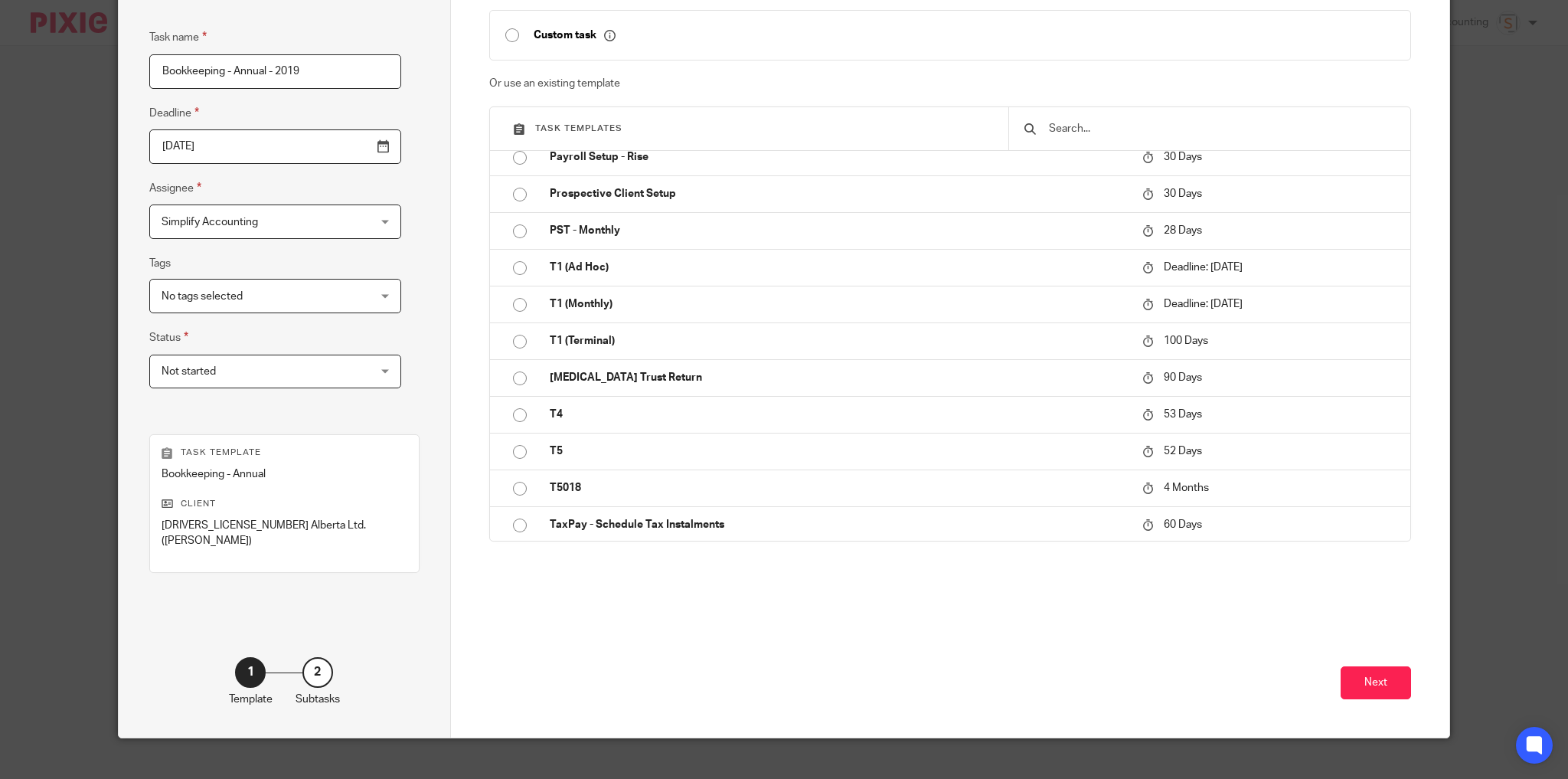
scroll to position [125, 0]
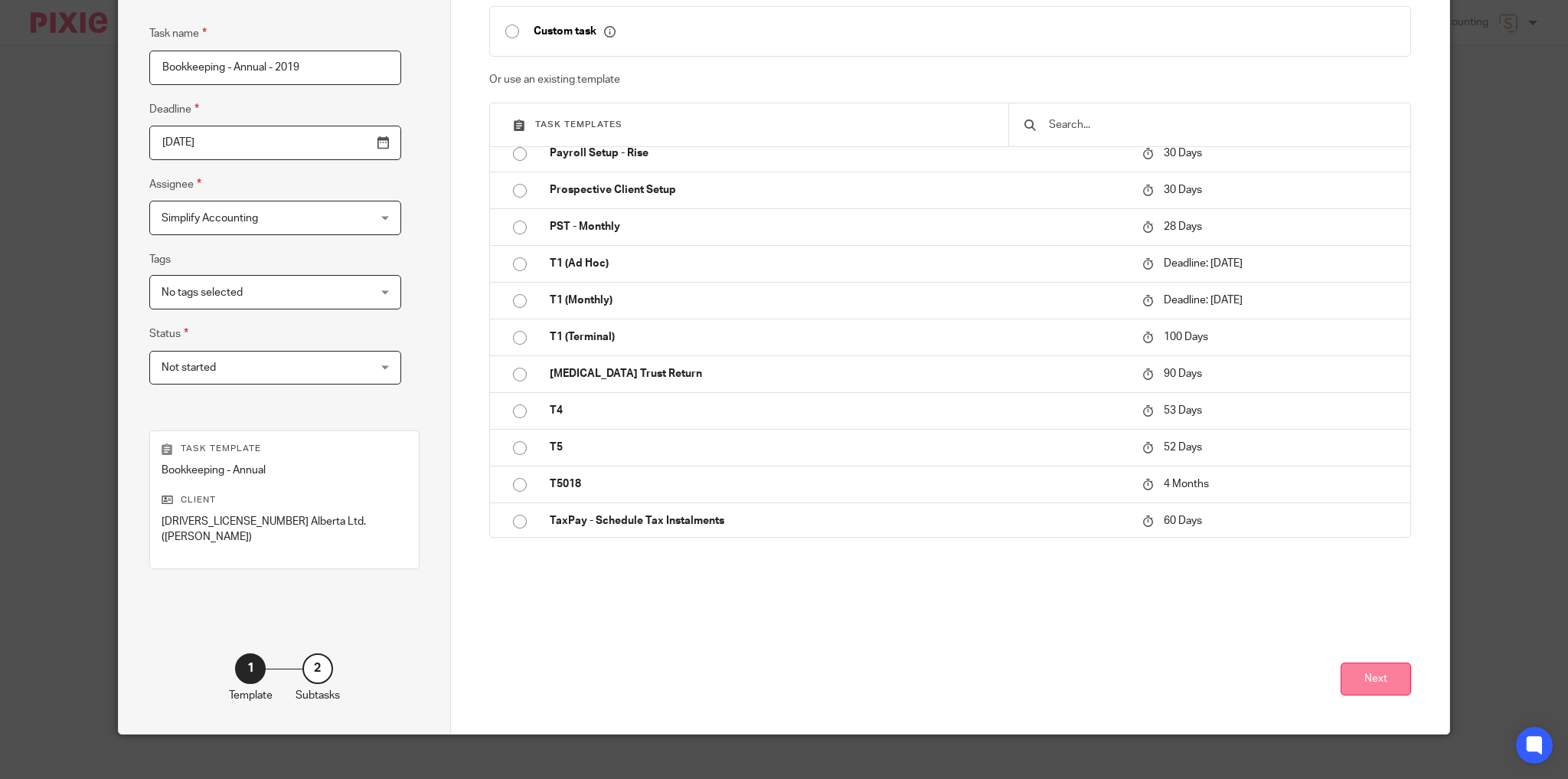
type input "Bookkeeping - Annual - 2019"
click at [1372, 663] on button "Next" at bounding box center [1376, 679] width 70 height 33
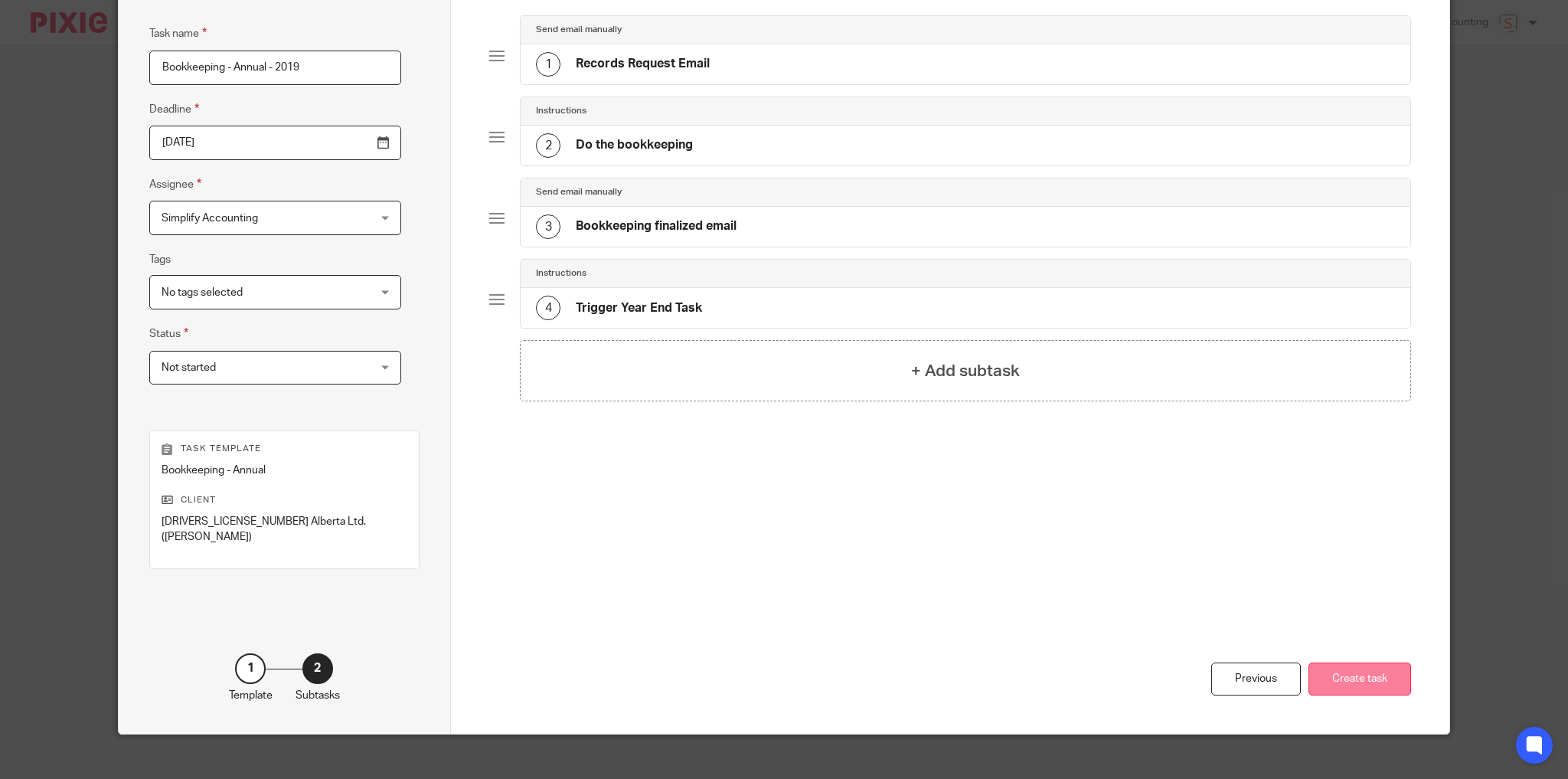
click at [1375, 663] on button "Create task" at bounding box center [1359, 679] width 102 height 33
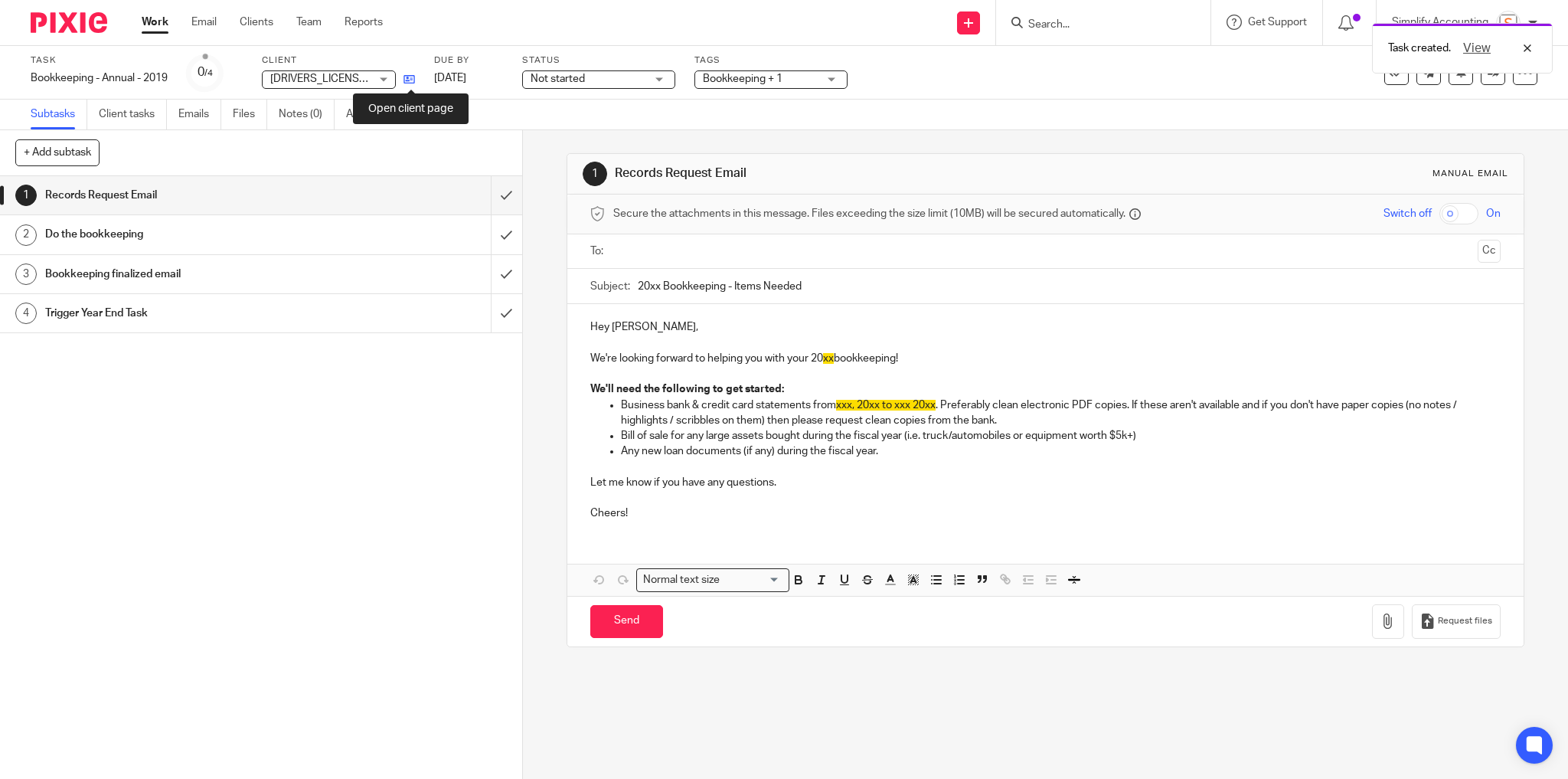
click at [414, 81] on icon at bounding box center [409, 79] width 11 height 11
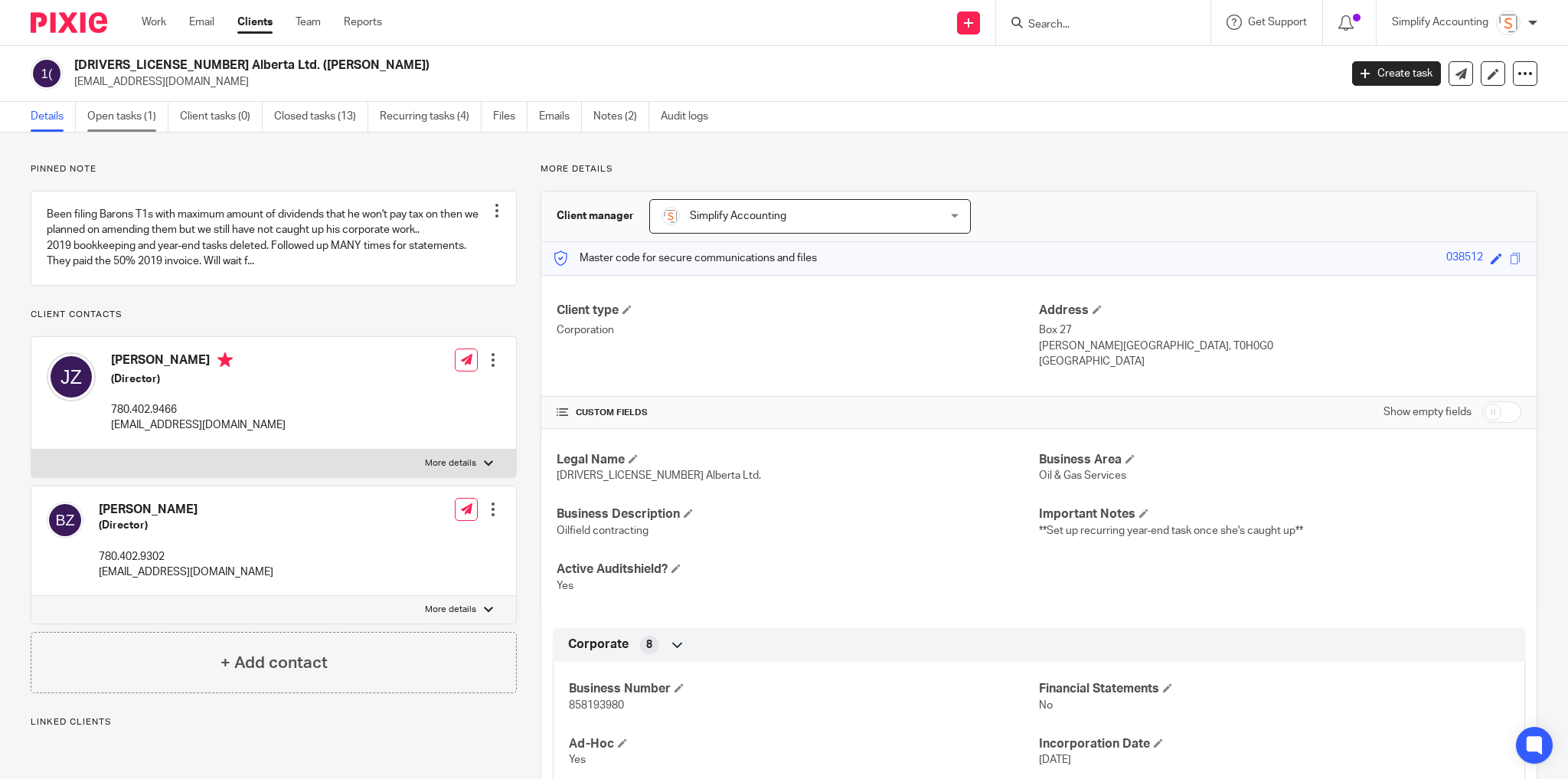
click at [116, 115] on link "Open tasks (1)" at bounding box center [128, 116] width 81 height 30
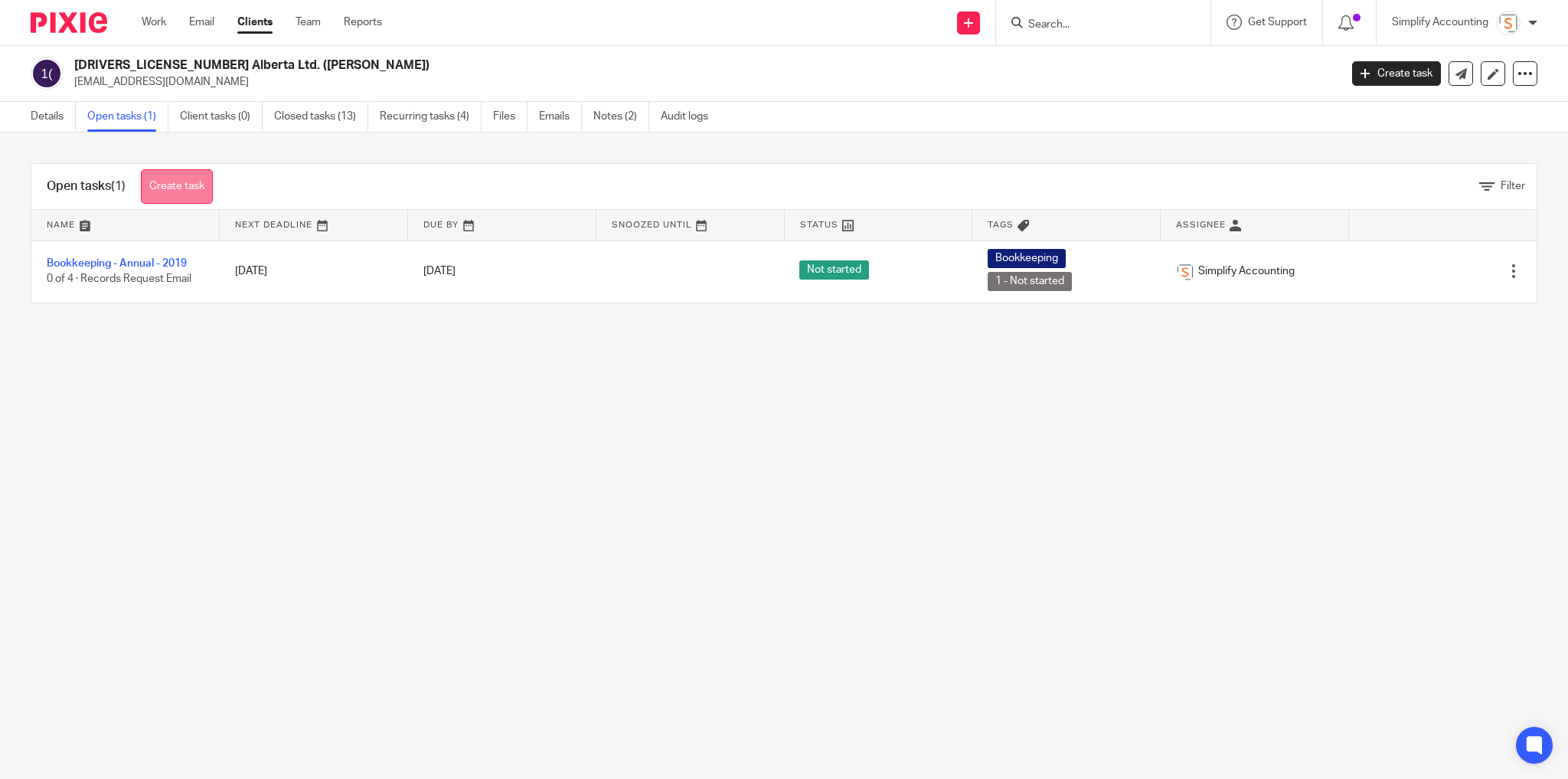
click at [173, 185] on link "Create task" at bounding box center [177, 186] width 72 height 34
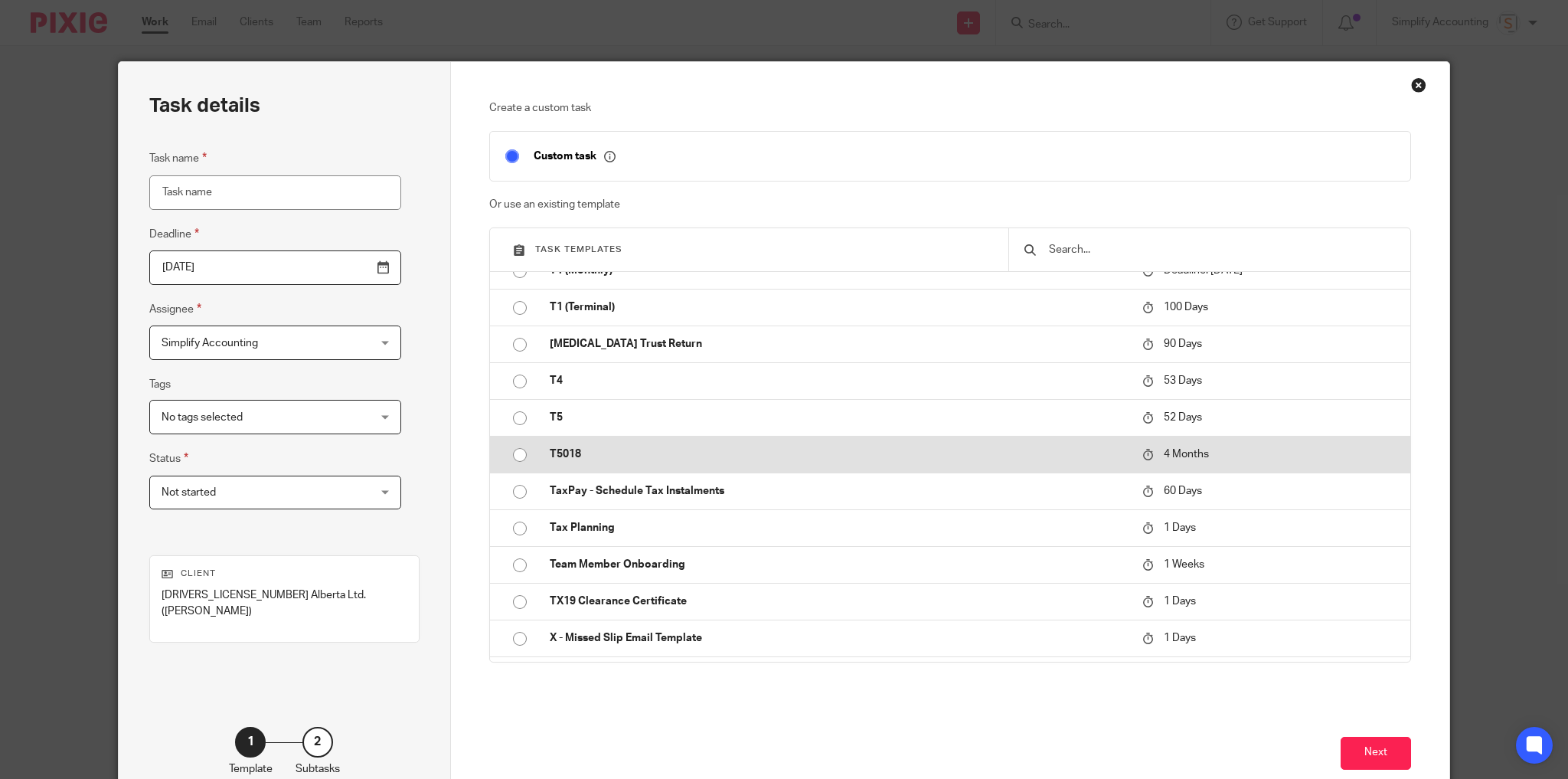
scroll to position [1081, 0]
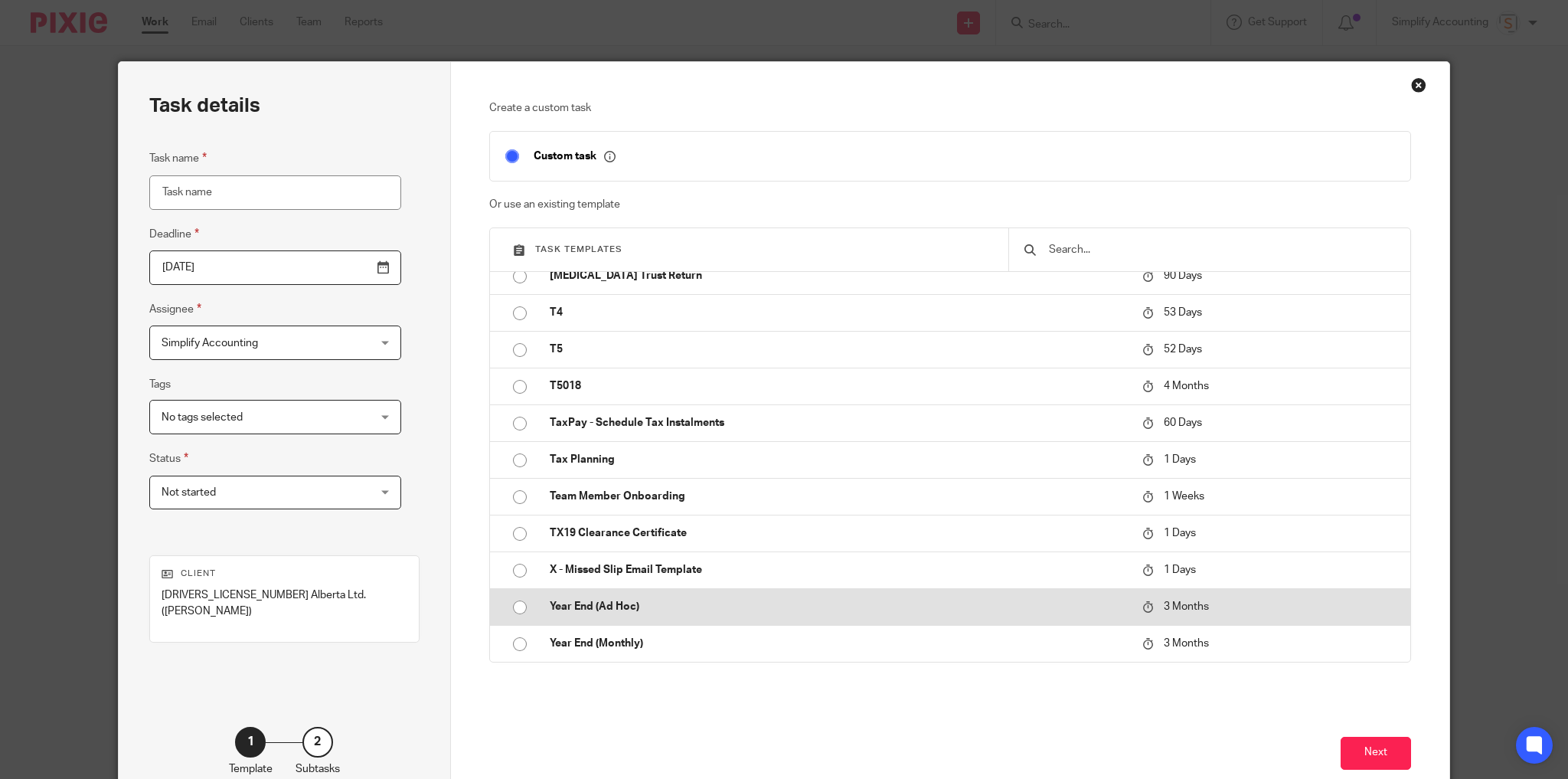
click at [576, 605] on p "Year End (Ad Hoc)" at bounding box center [838, 606] width 577 height 16
type input "2025-12-22"
type input "Year End (Ad Hoc) - September 2025"
checkbox input "false"
radio input "true"
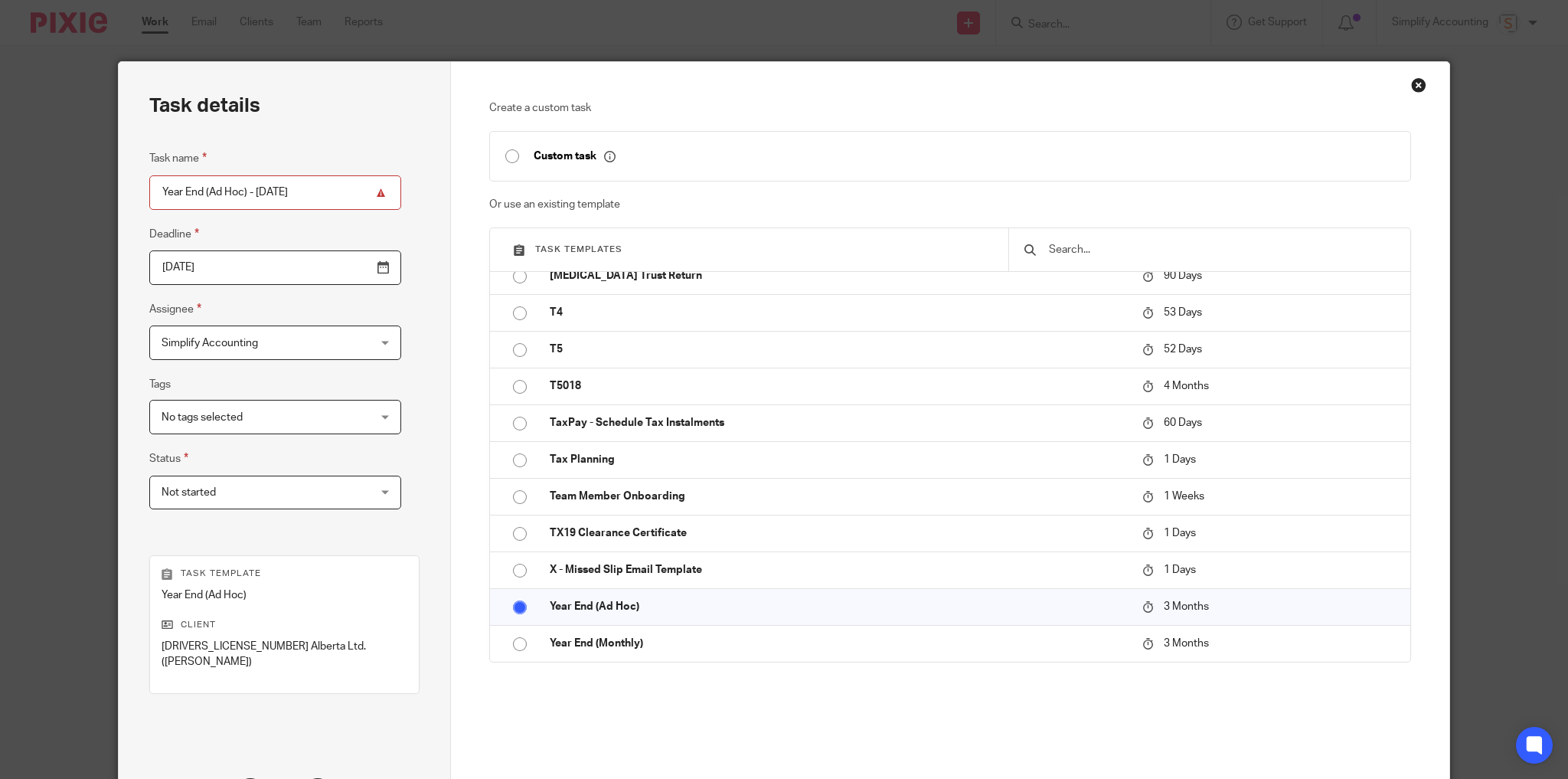
click at [272, 194] on input "Year End (Ad Hoc) - September 2025" at bounding box center [275, 192] width 252 height 34
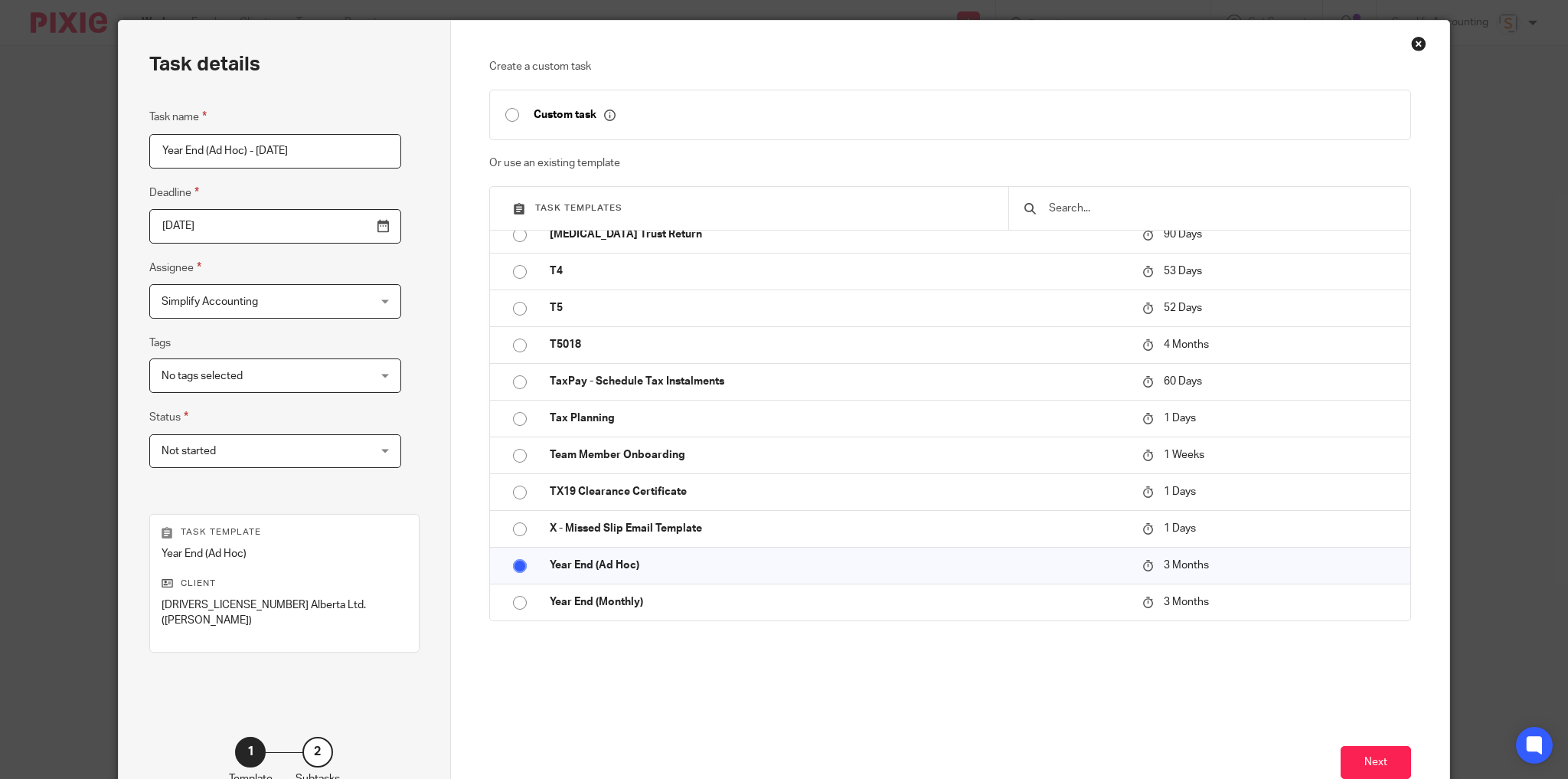
scroll to position [61, 0]
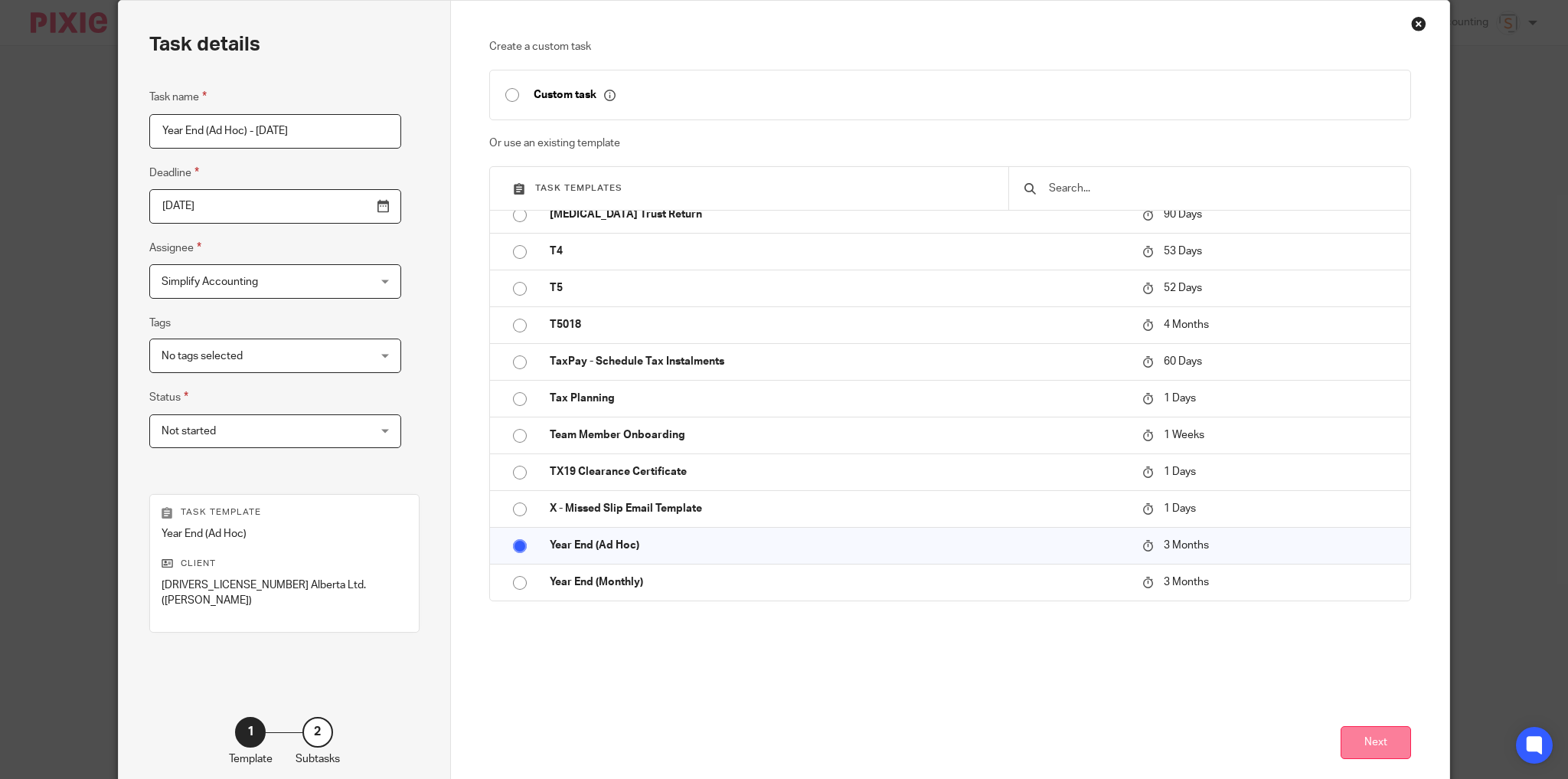
type input "Year End (Ad Hoc) - December 2019"
click at [1374, 732] on button "Next" at bounding box center [1376, 743] width 70 height 33
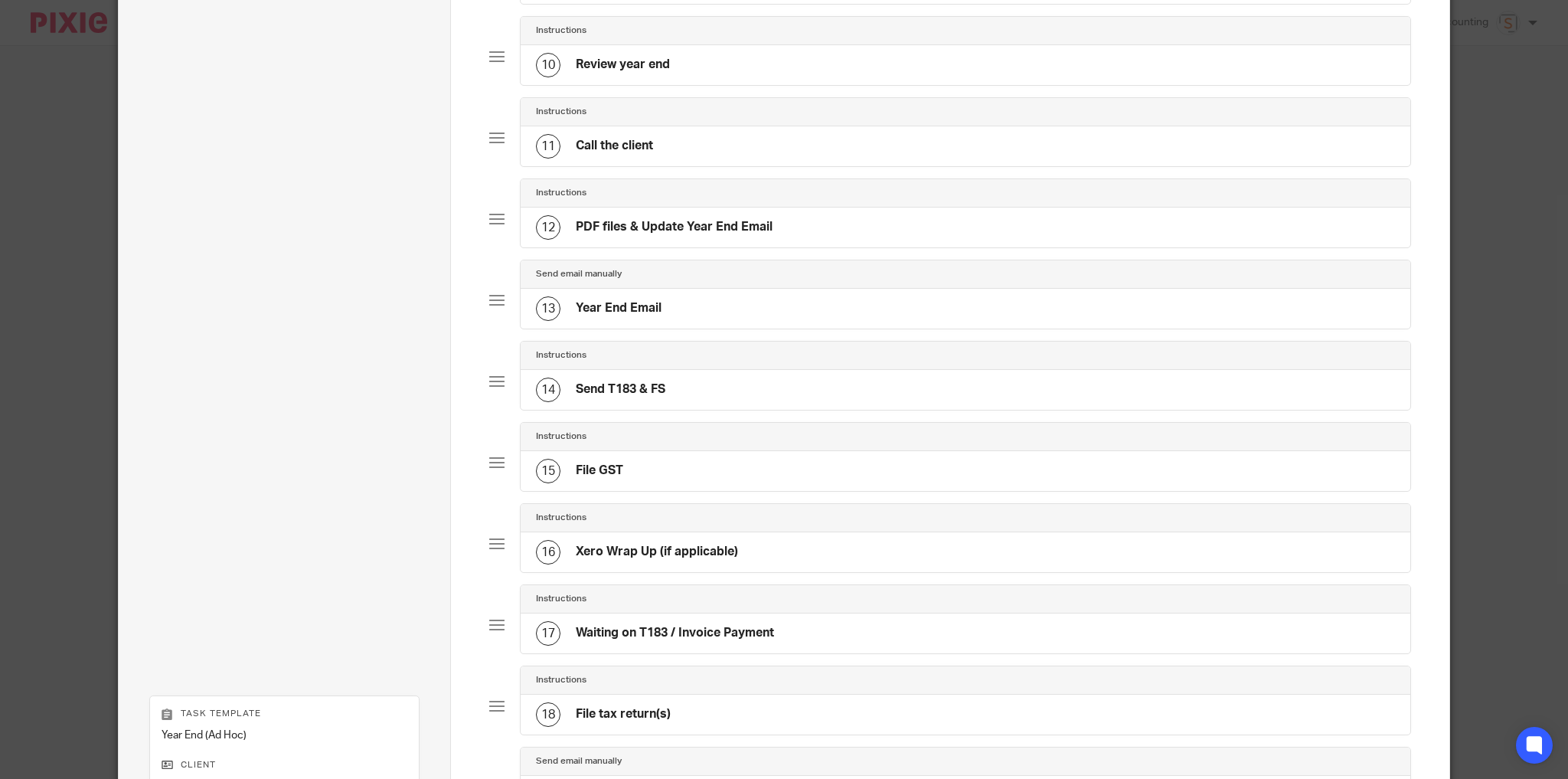
scroll to position [1042, 0]
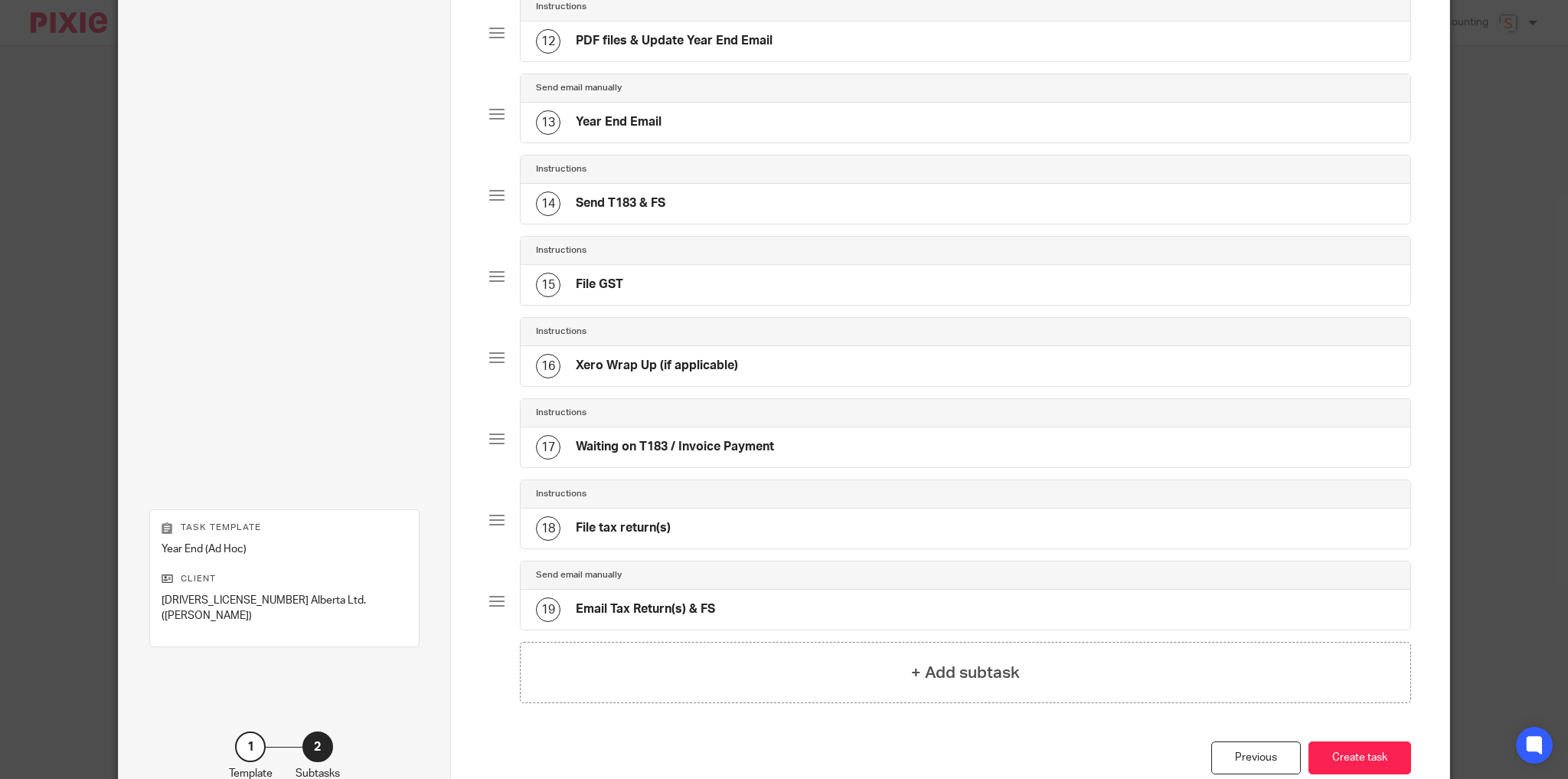
click at [1374, 741] on button "Create task" at bounding box center [1359, 758] width 102 height 33
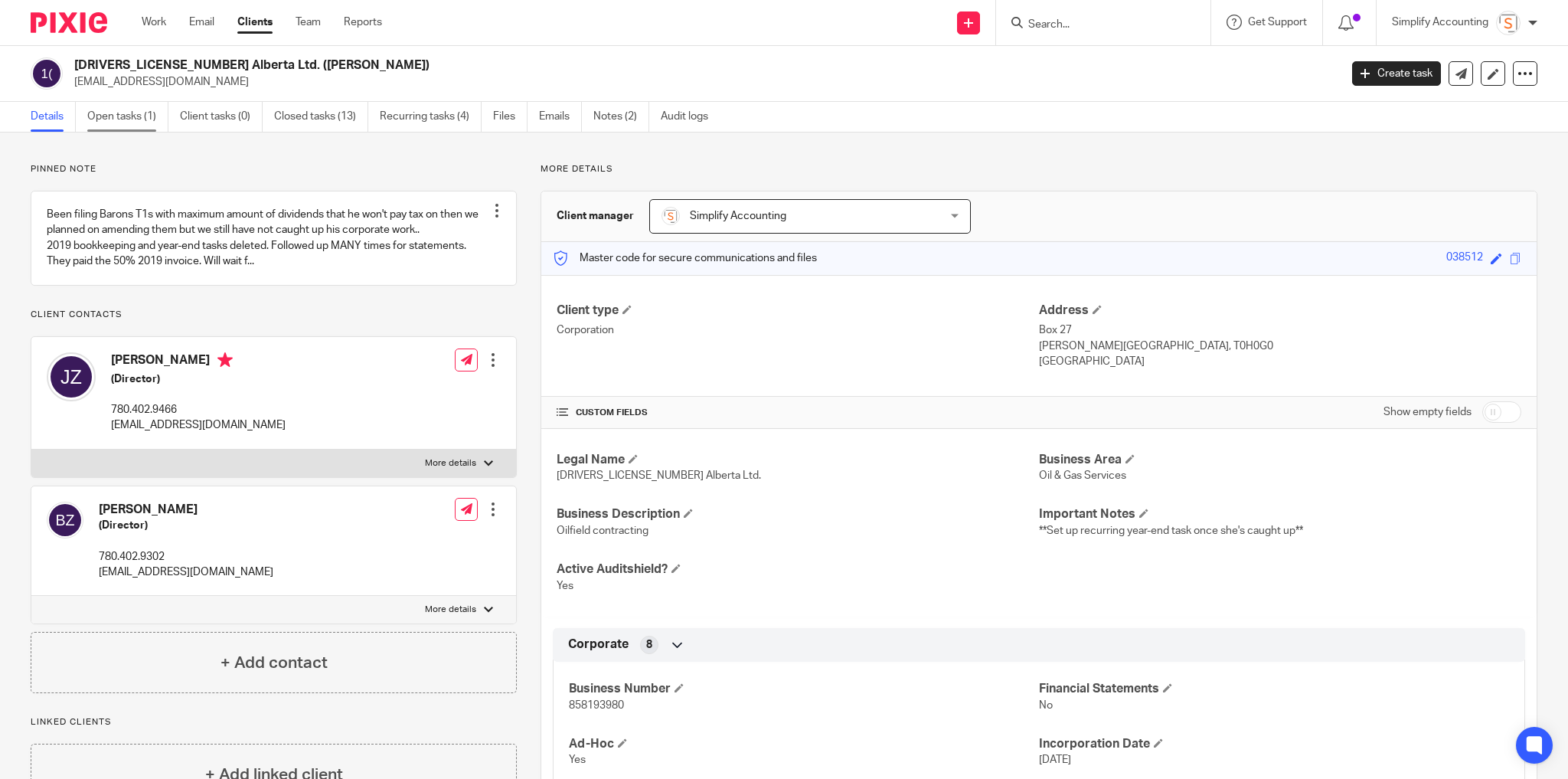
click at [131, 114] on link "Open tasks (1)" at bounding box center [128, 116] width 81 height 30
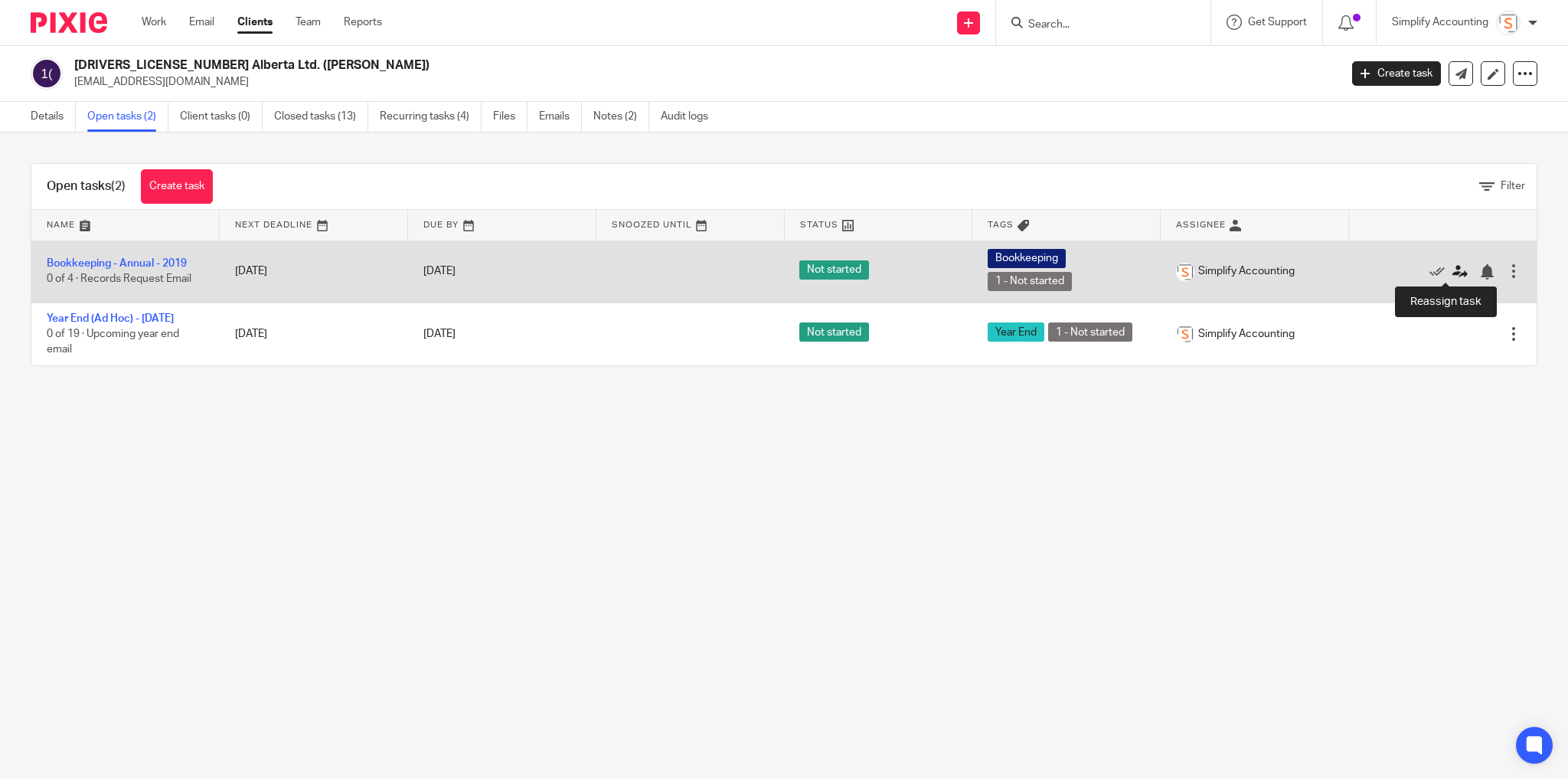
click at [1453, 273] on icon at bounding box center [1460, 271] width 16 height 16
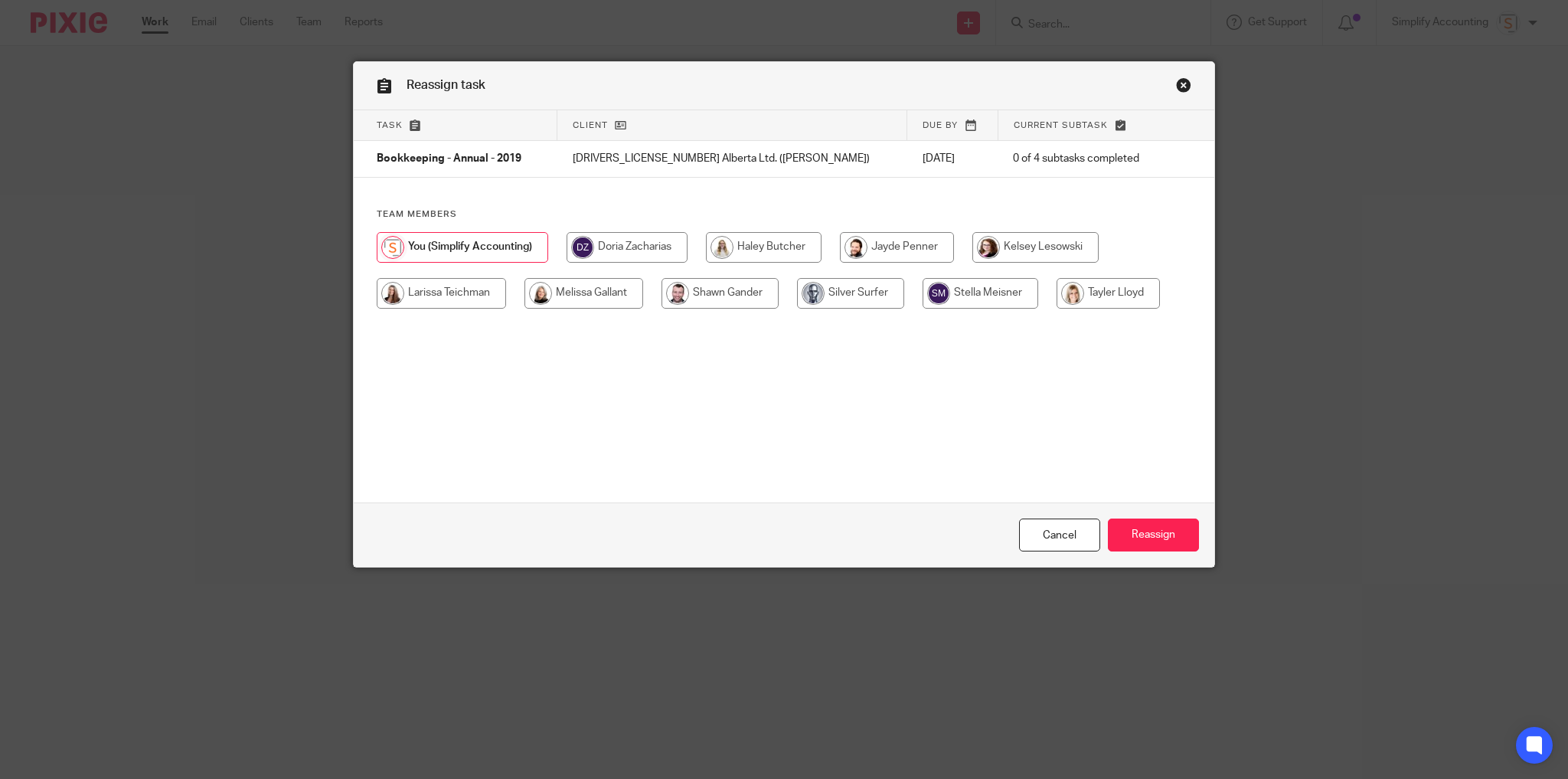
click at [762, 247] on input "radio" at bounding box center [763, 246] width 115 height 30
radio input "true"
click at [1126, 534] on input "Reassign" at bounding box center [1154, 535] width 91 height 33
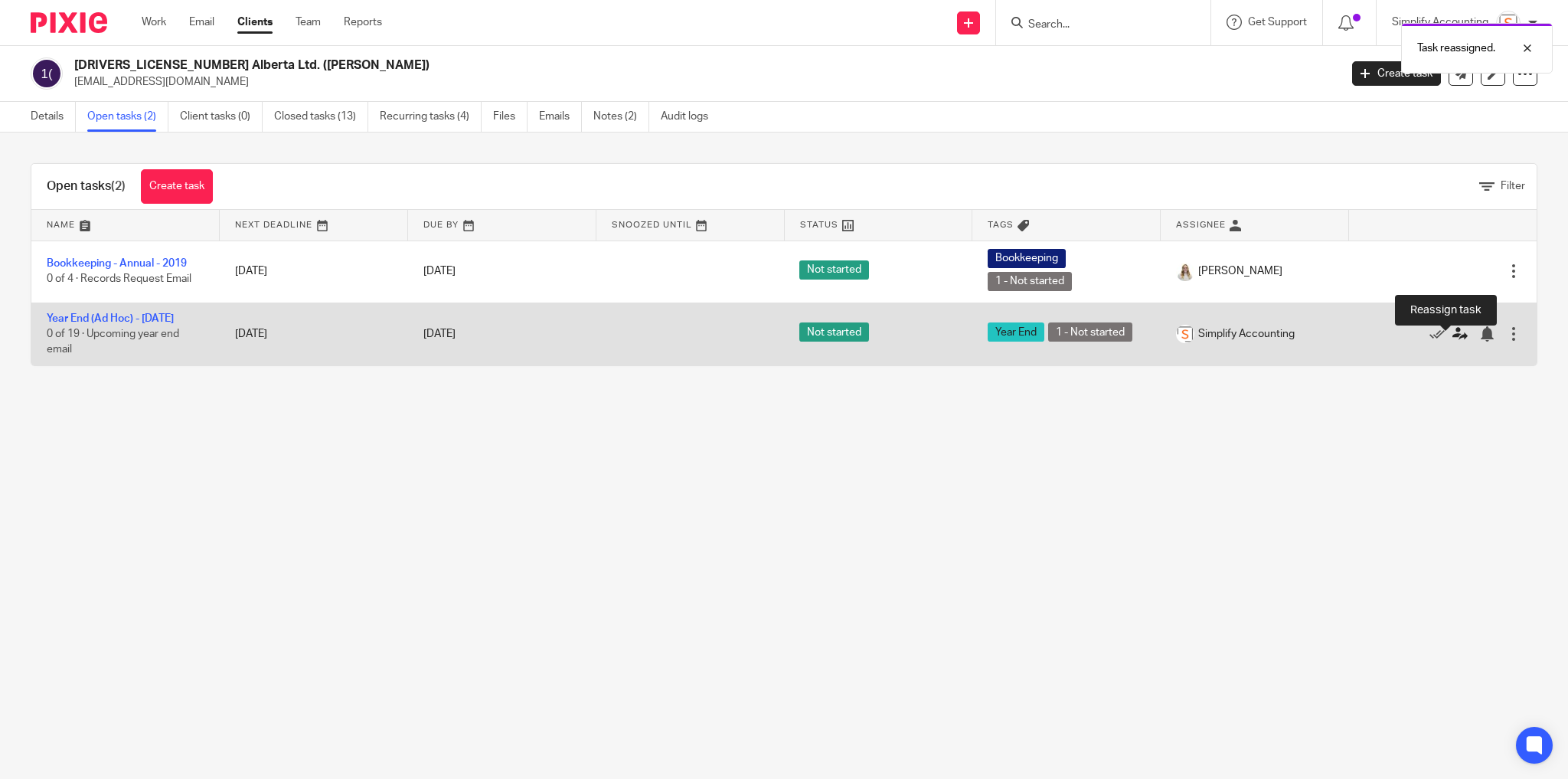
click at [1453, 342] on icon at bounding box center [1460, 333] width 16 height 16
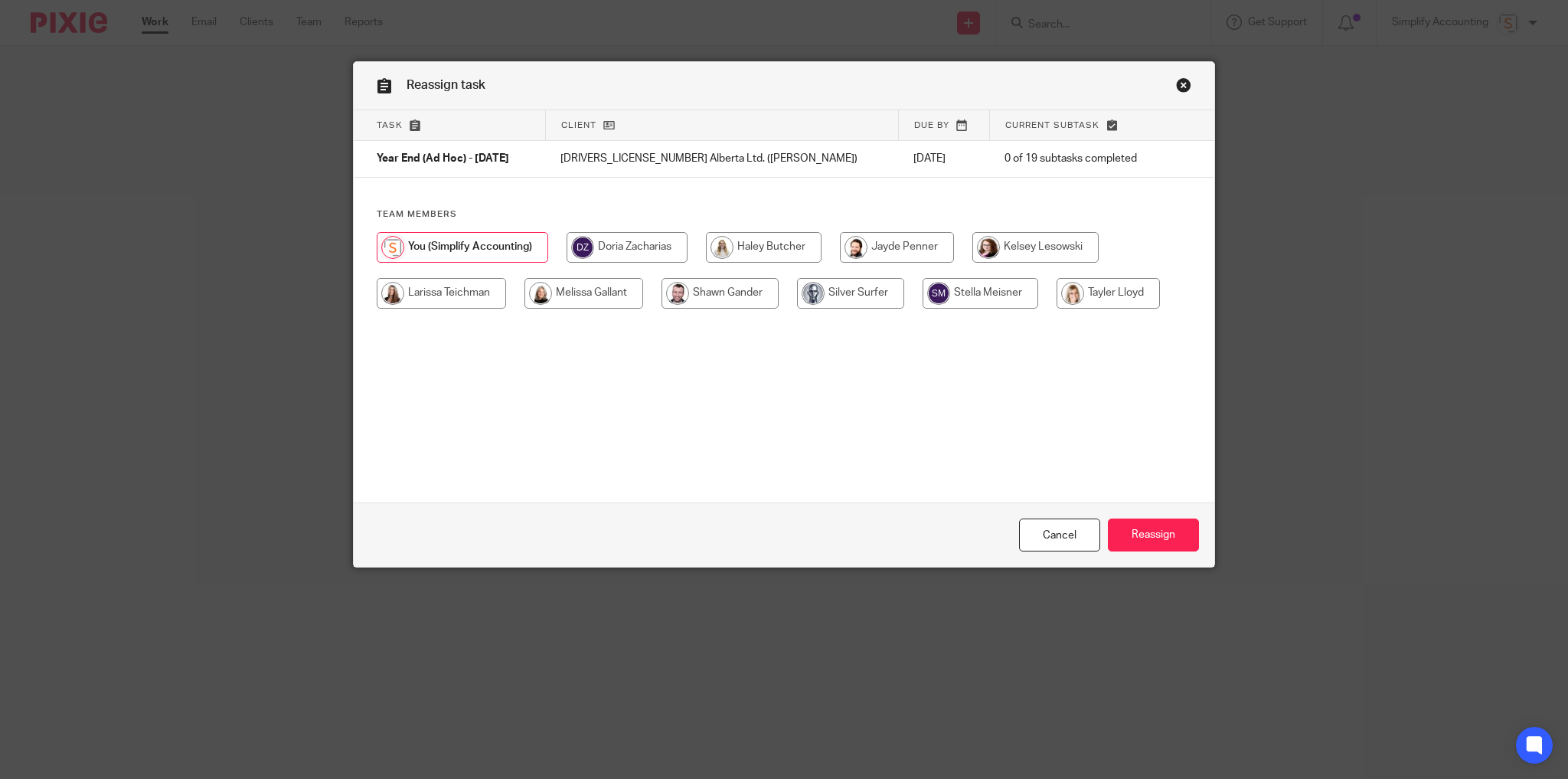
click at [745, 250] on input "radio" at bounding box center [763, 246] width 115 height 30
radio input "true"
click at [1154, 534] on input "Reassign" at bounding box center [1154, 535] width 91 height 33
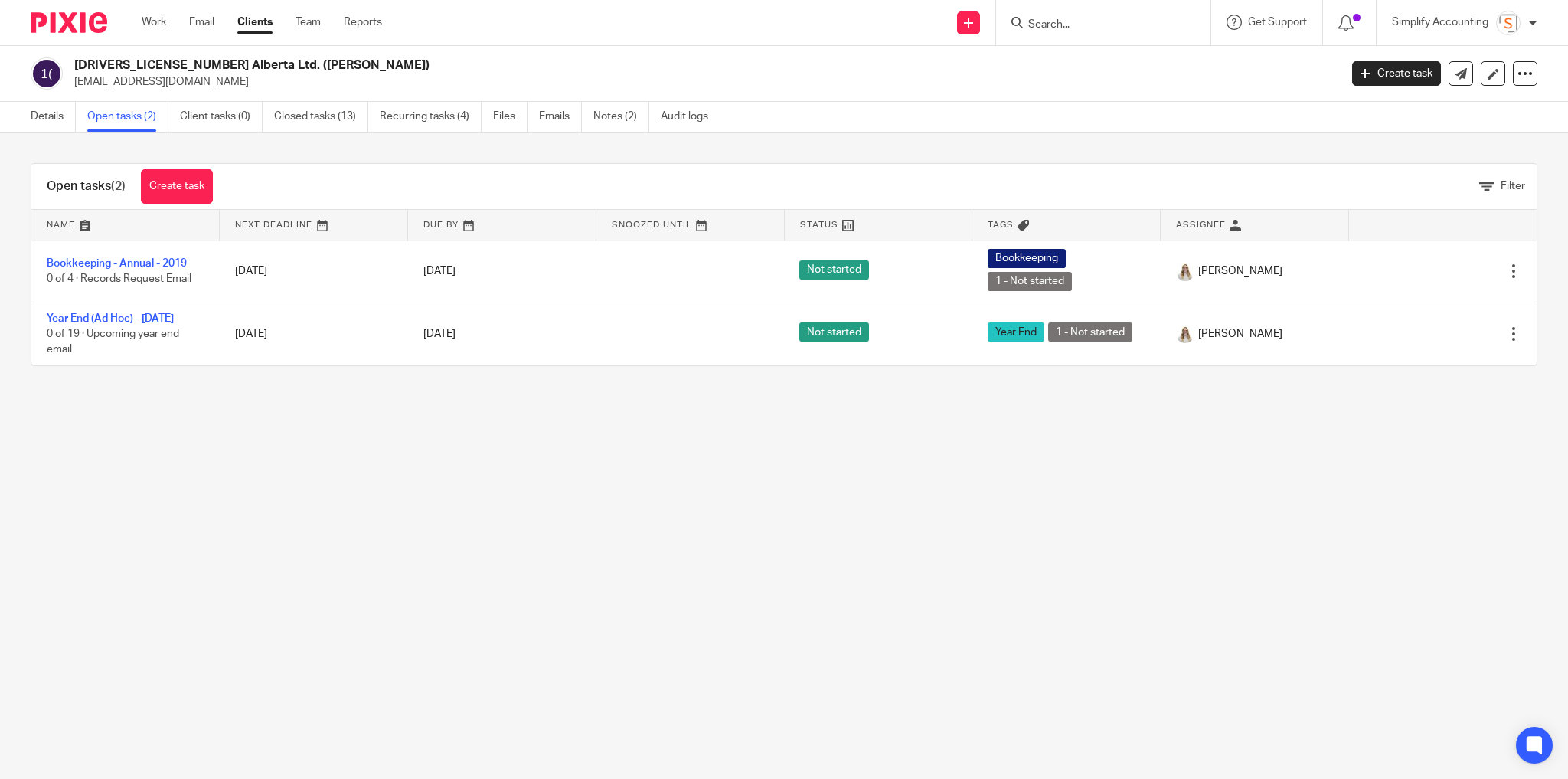
click at [1130, 28] on input "Search" at bounding box center [1095, 25] width 138 height 14
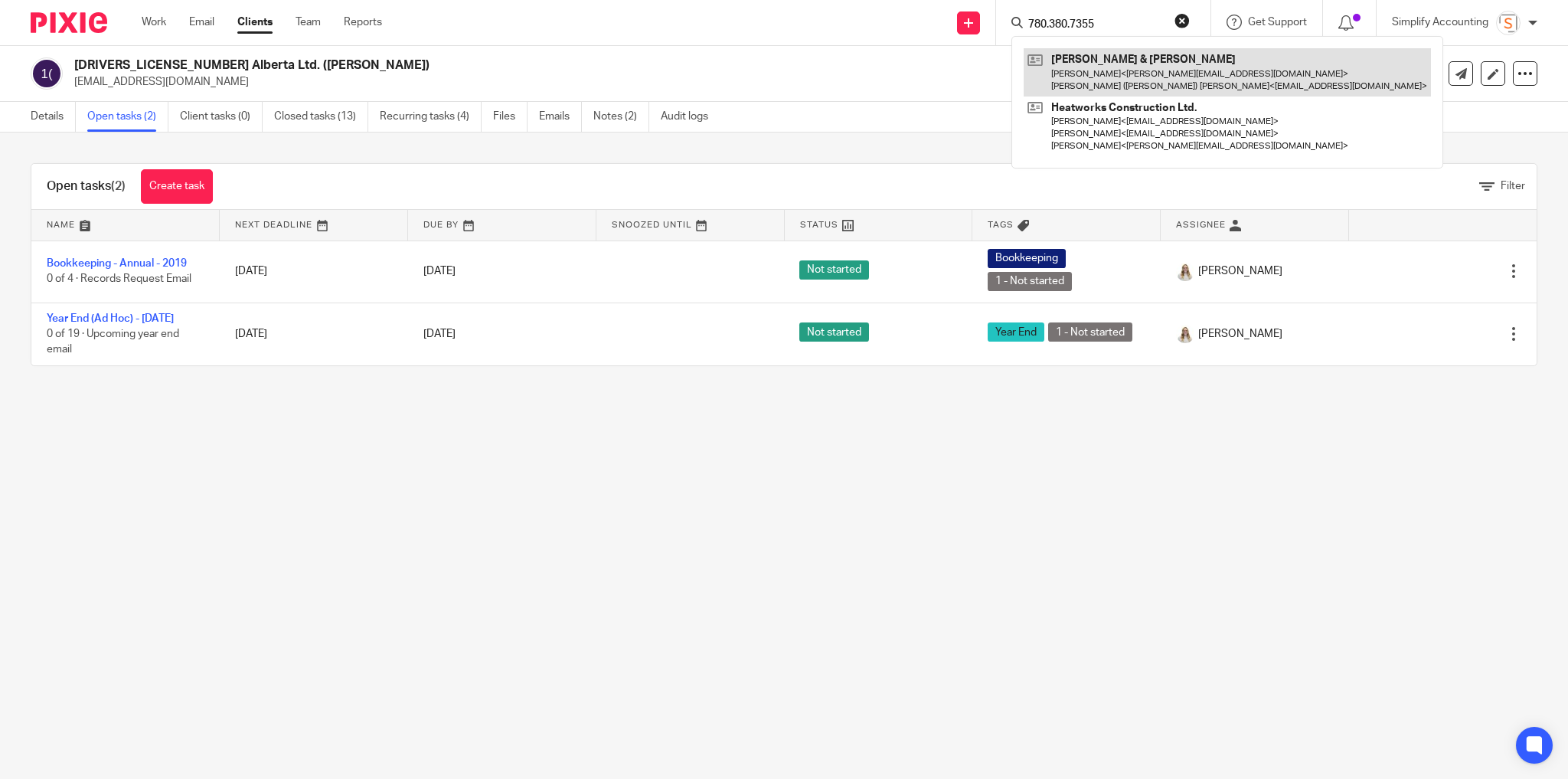
type input "780.380.7355"
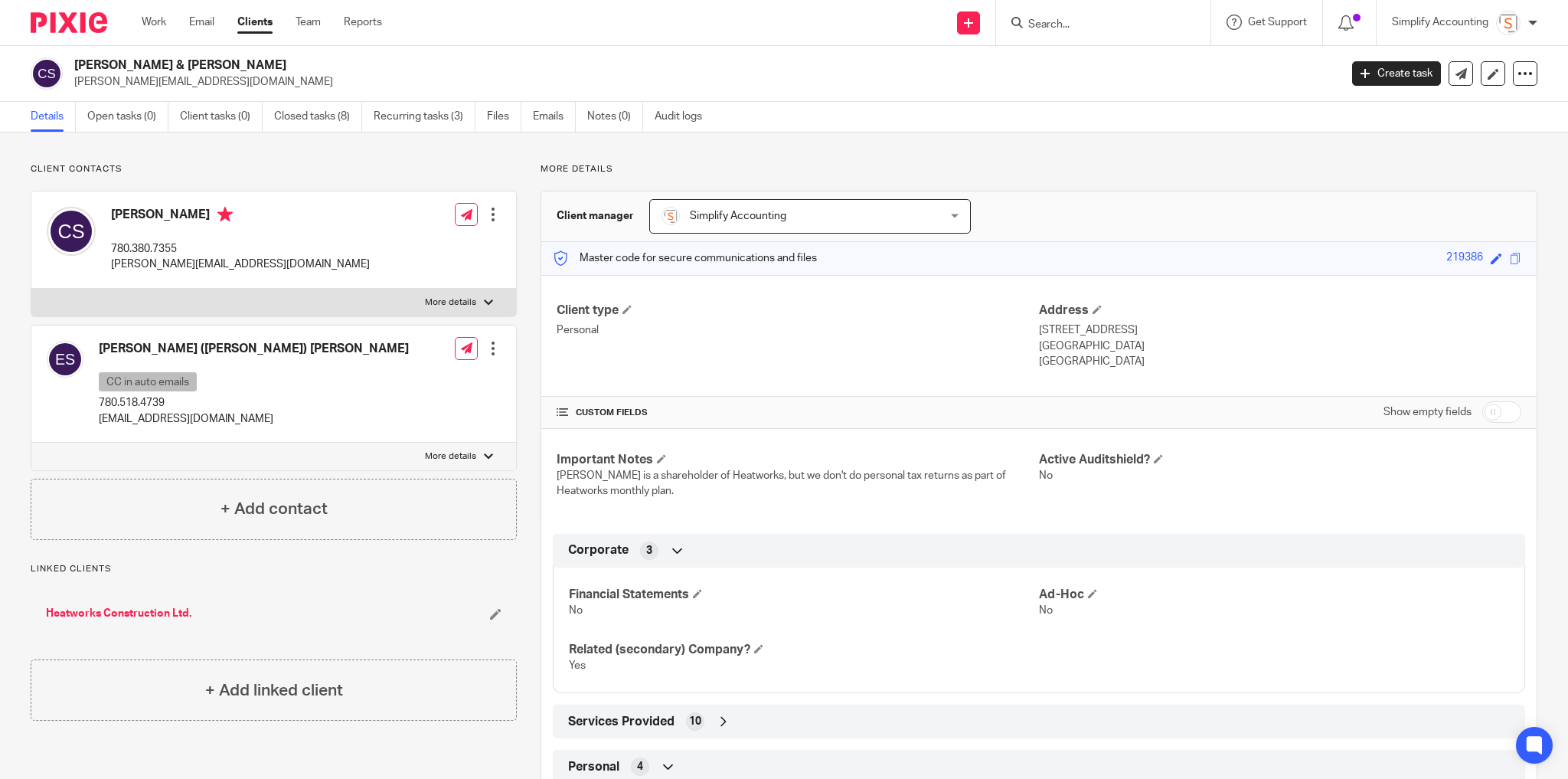
click at [1055, 18] on input "Search" at bounding box center [1095, 25] width 138 height 14
type input "825.965."
click at [1180, 25] on button "reset" at bounding box center [1182, 20] width 16 height 16
